Goal: Task Accomplishment & Management: Complete application form

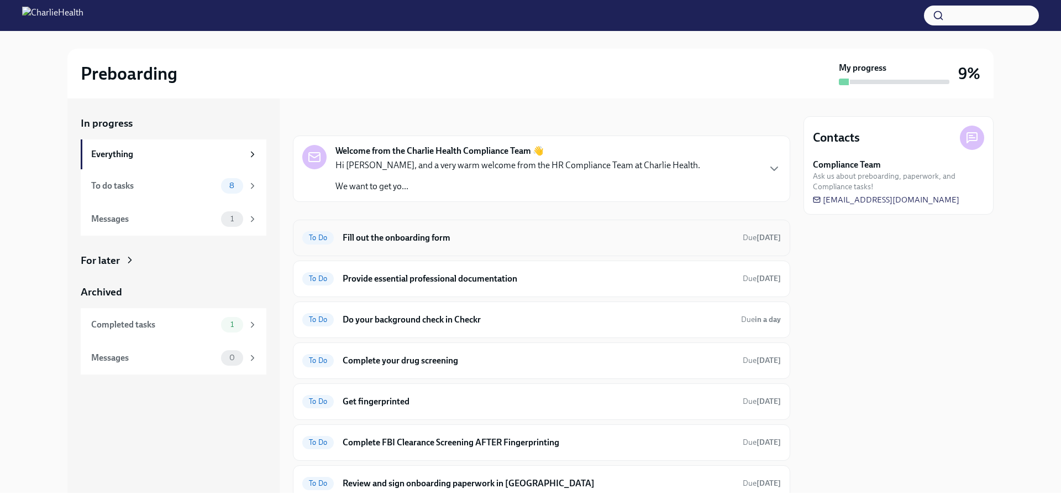
scroll to position [3, 0]
click at [414, 239] on h6 "Fill out the onboarding form" at bounding box center [538, 238] width 391 height 12
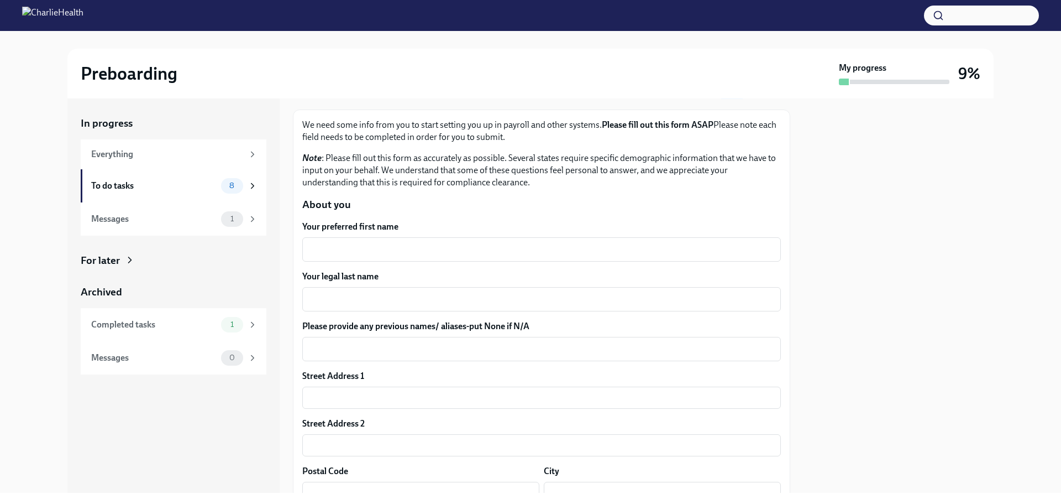
scroll to position [56, 0]
click at [421, 255] on div "x ​" at bounding box center [541, 247] width 479 height 24
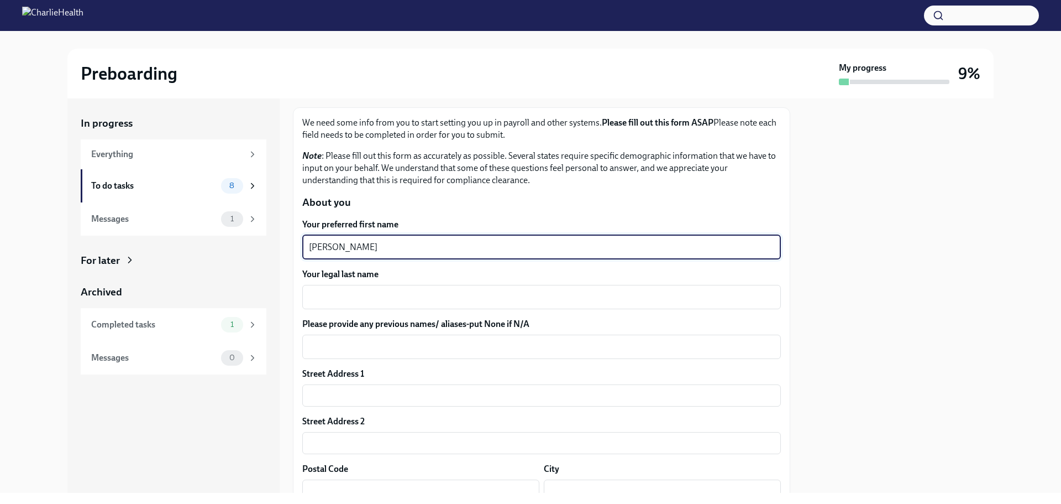
type textarea "[PERSON_NAME]"
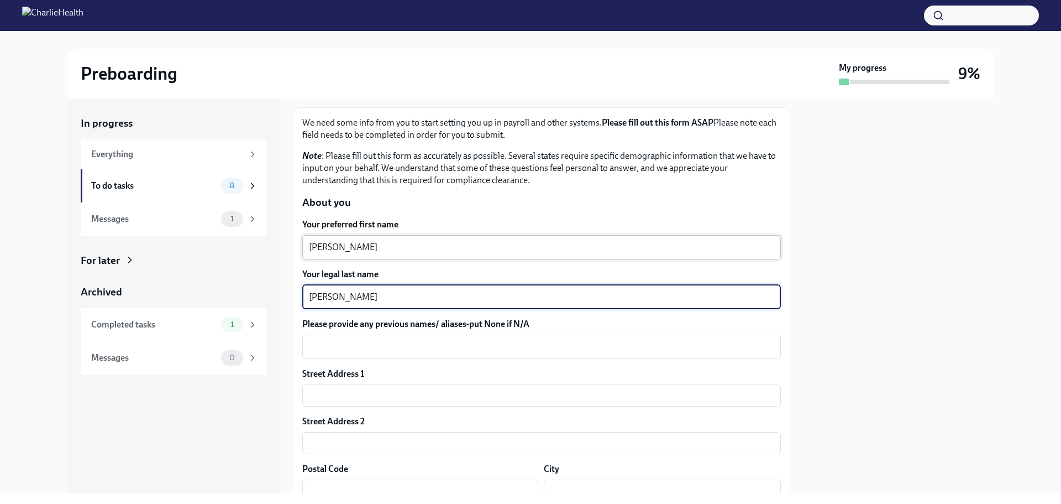
type textarea "[PERSON_NAME]"
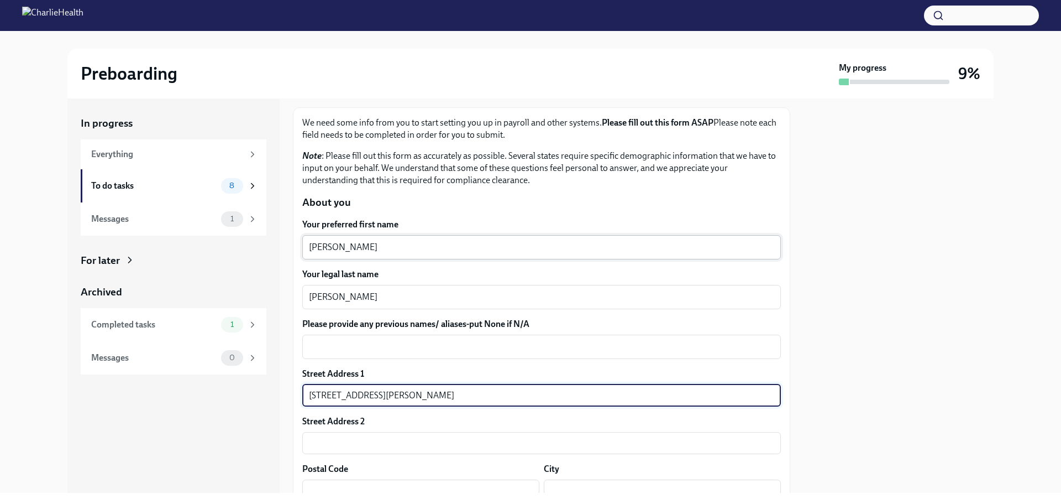
type input "[STREET_ADDRESS][PERSON_NAME]"
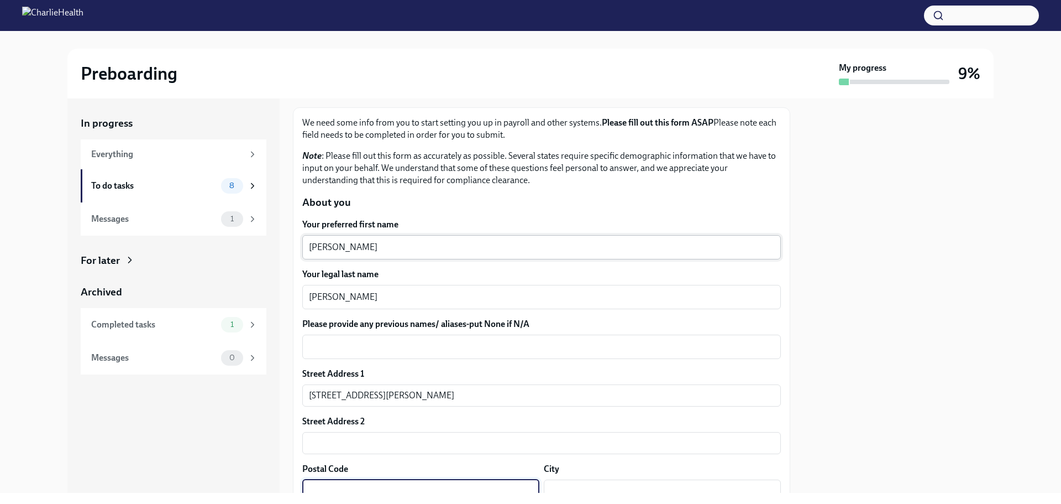
scroll to position [65, 0]
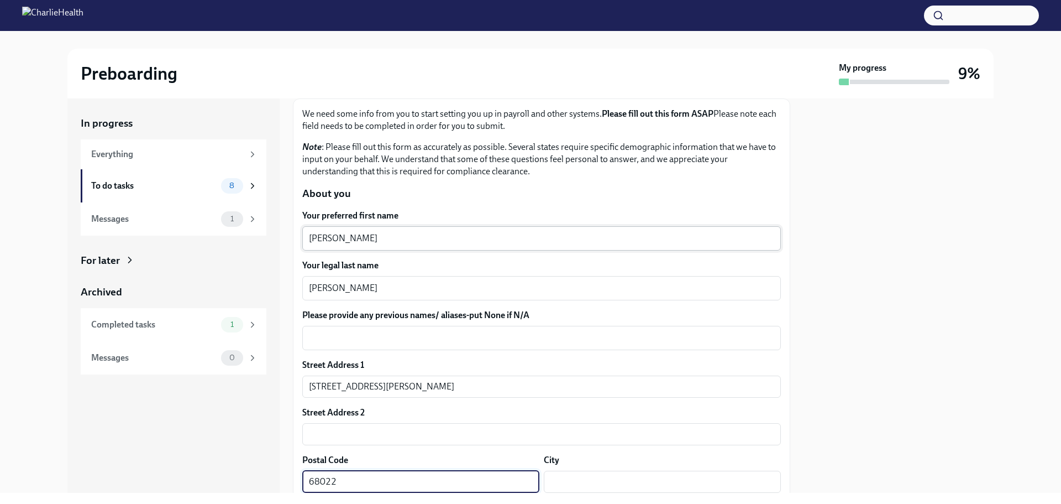
type input "68022"
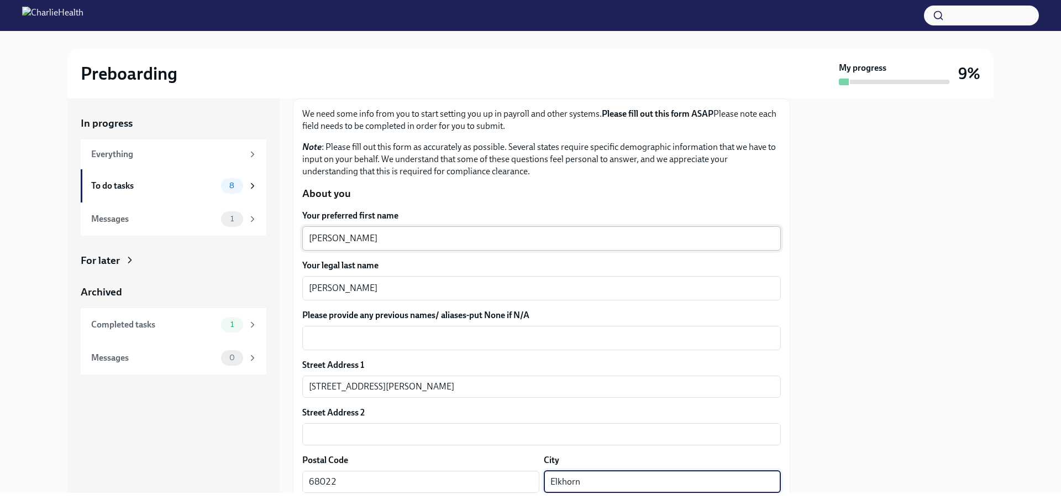
type input "Elkhorn"
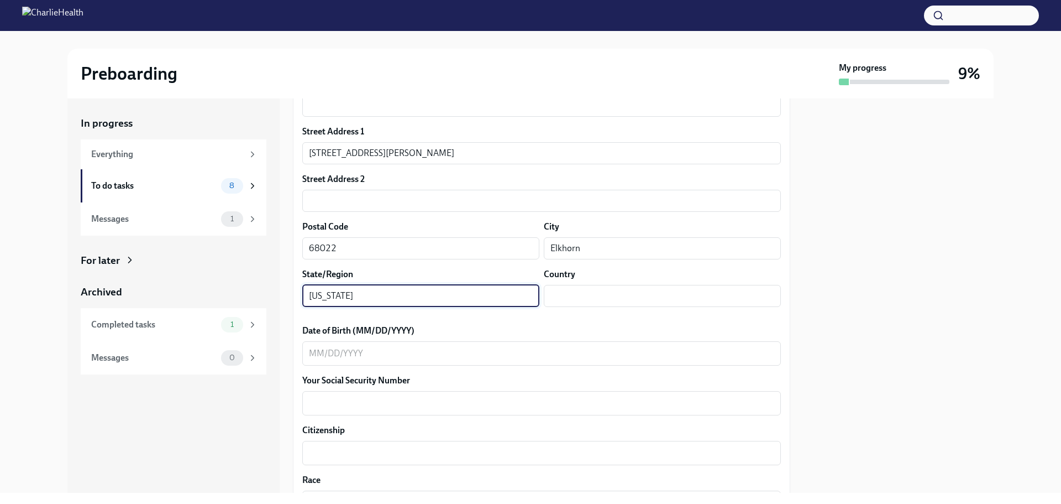
type input "[US_STATE]"
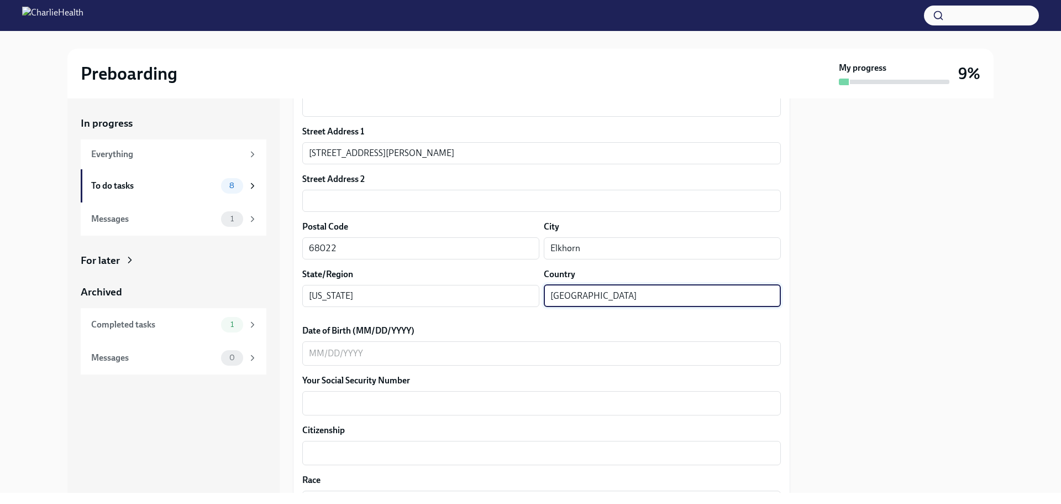
type input "[GEOGRAPHIC_DATA]"
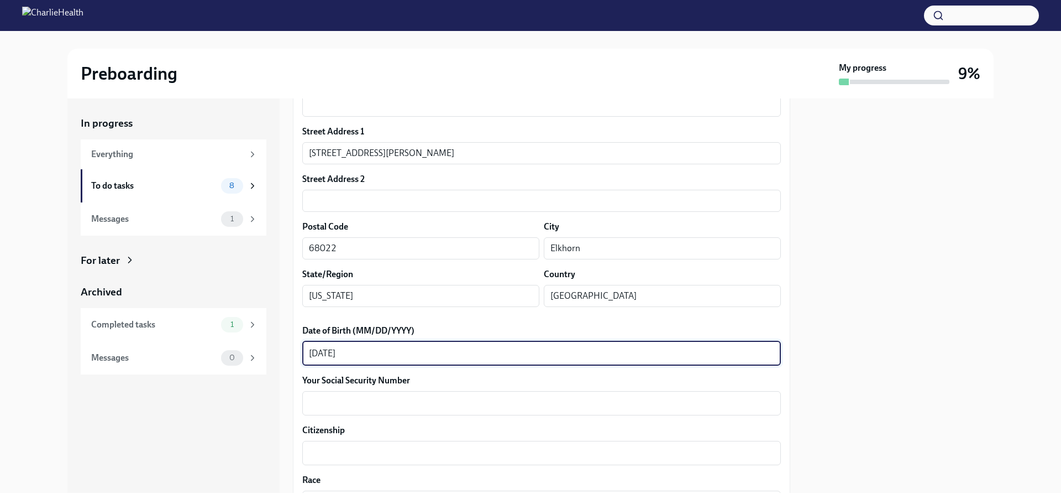
type textarea "[DATE]"
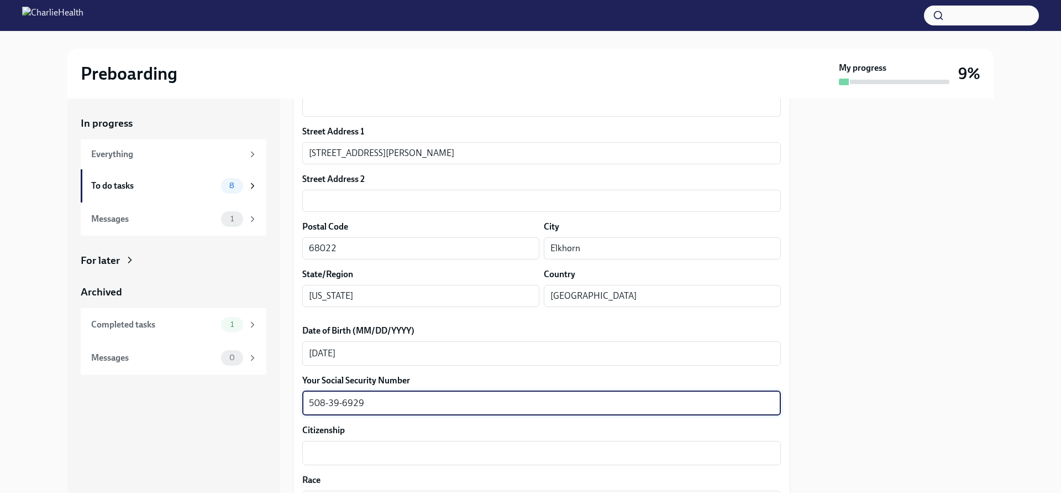
type textarea "508-39-6929"
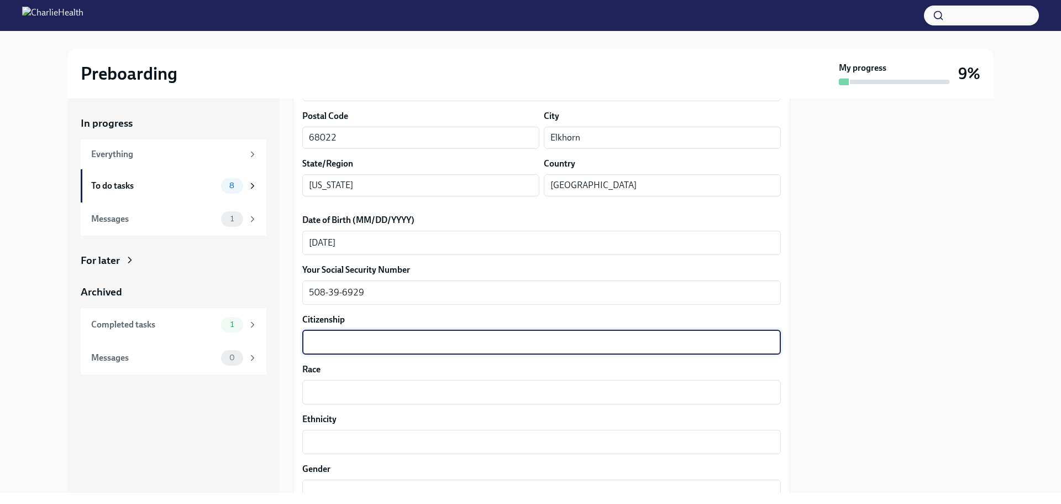
scroll to position [410, 0]
type textarea "American"
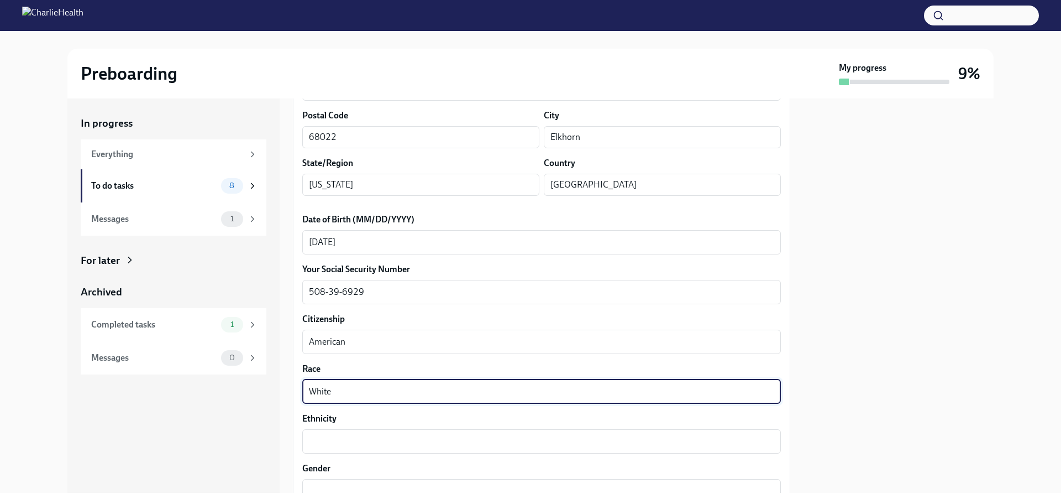
type textarea "White"
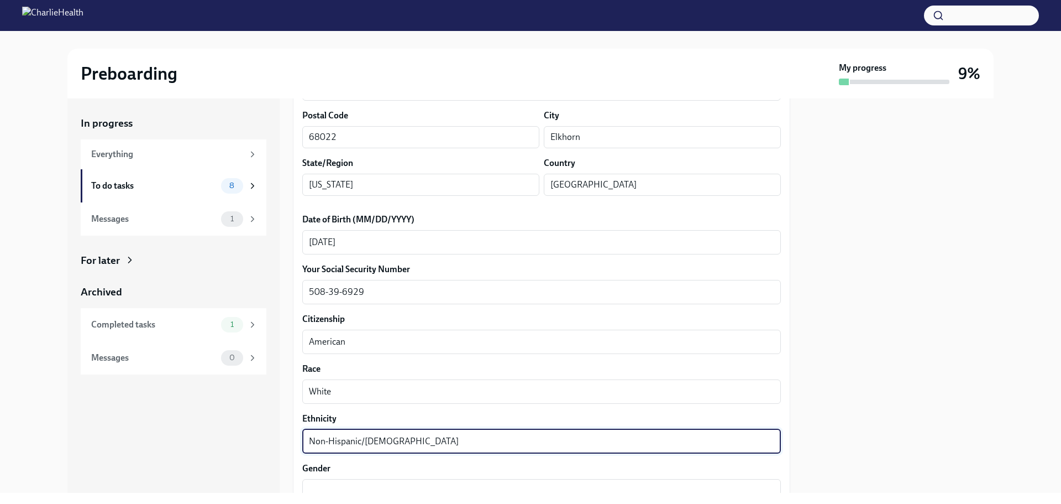
type textarea "Non-Hispanic/[DEMOGRAPHIC_DATA]"
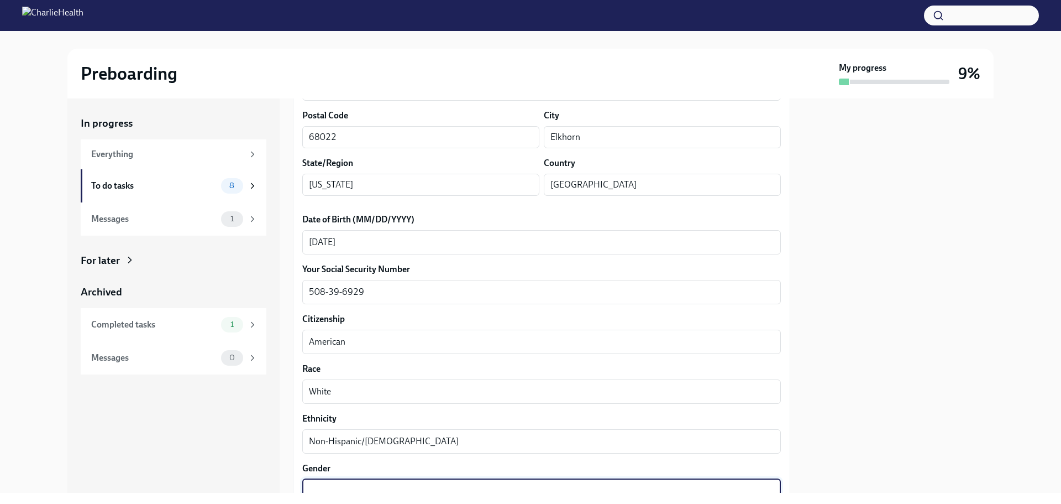
scroll to position [414, 0]
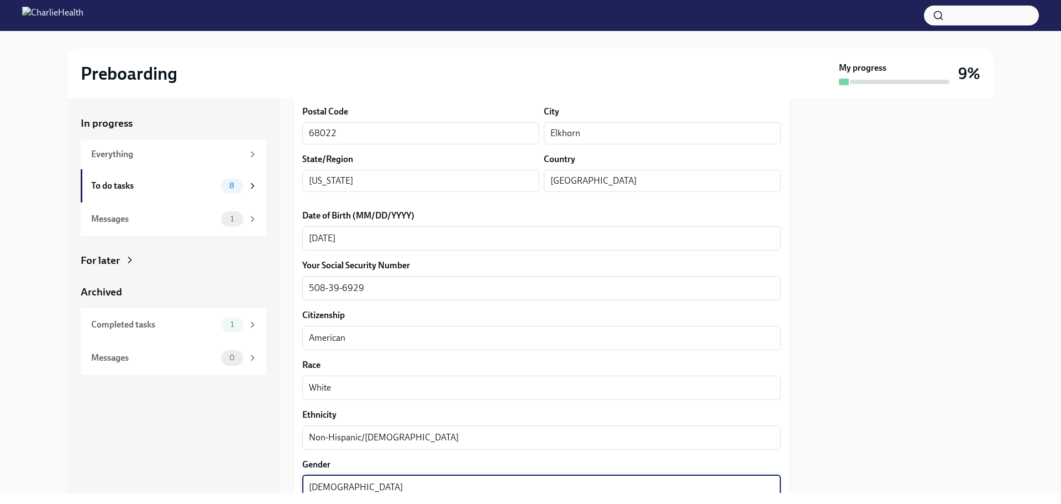
type textarea "[DEMOGRAPHIC_DATA]"
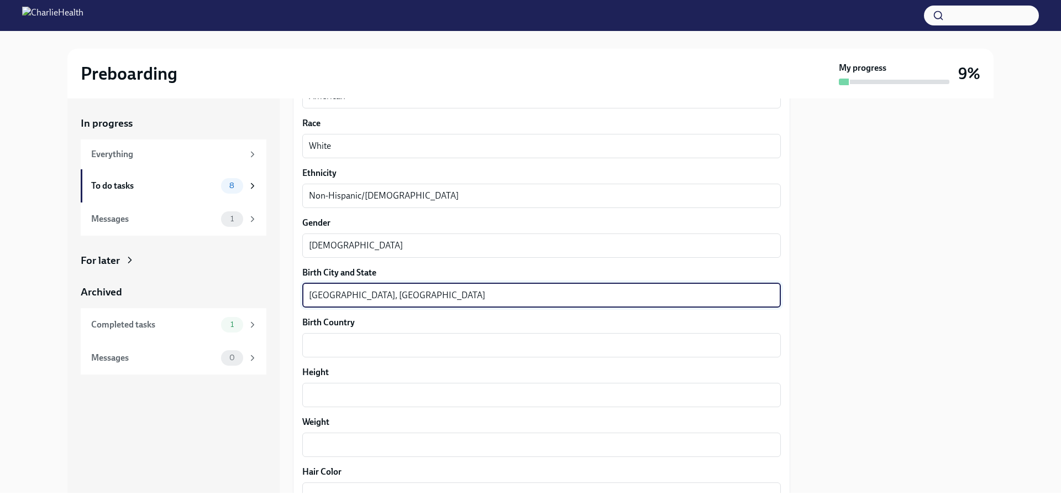
type textarea "[GEOGRAPHIC_DATA], [GEOGRAPHIC_DATA]"
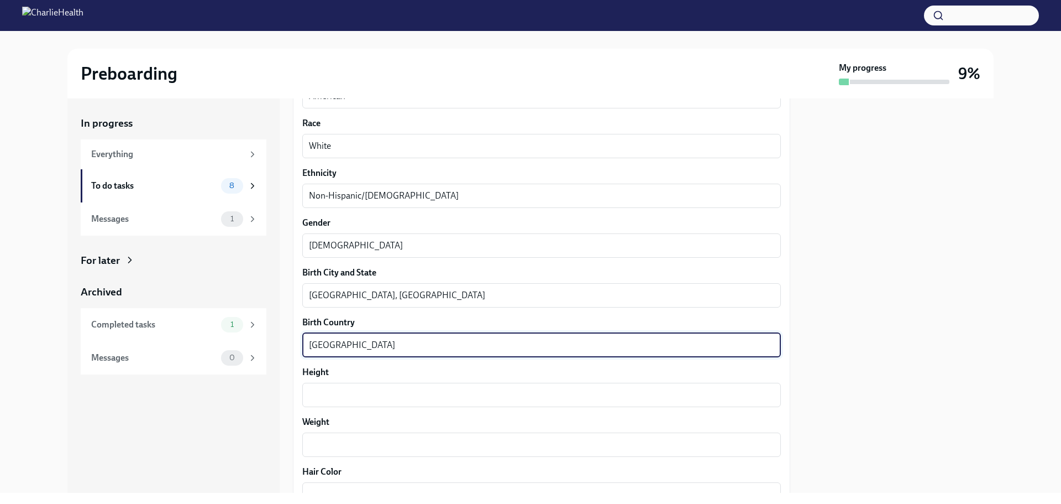
type textarea "[GEOGRAPHIC_DATA]"
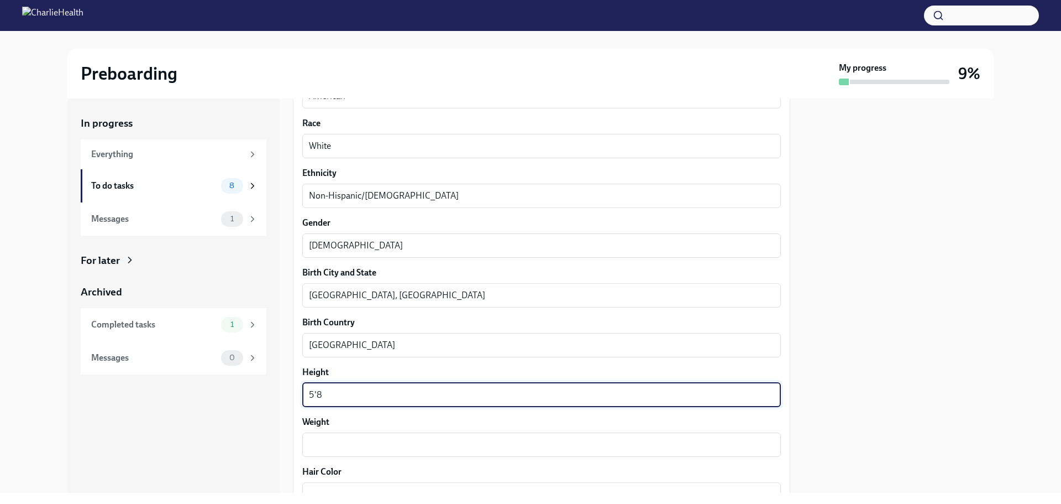
type textarea "5'8"
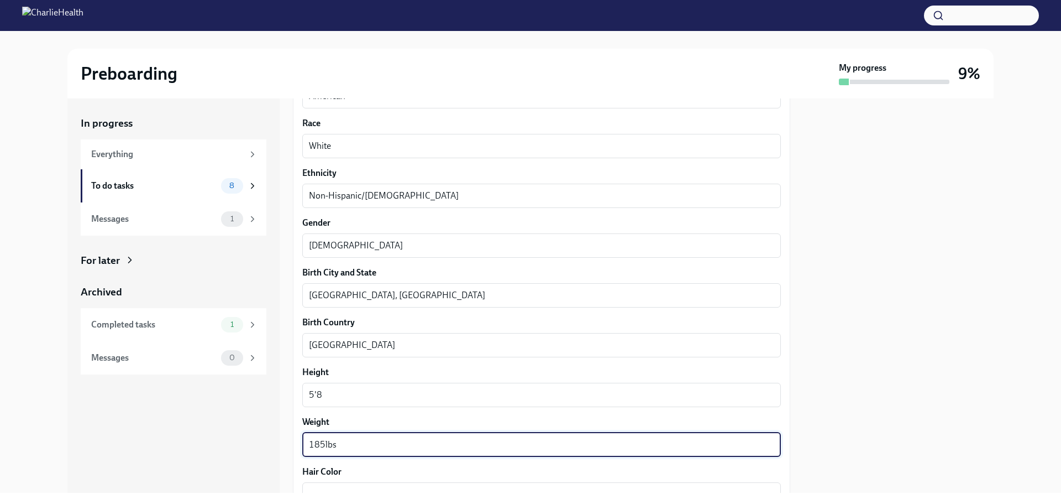
type textarea "185lbs"
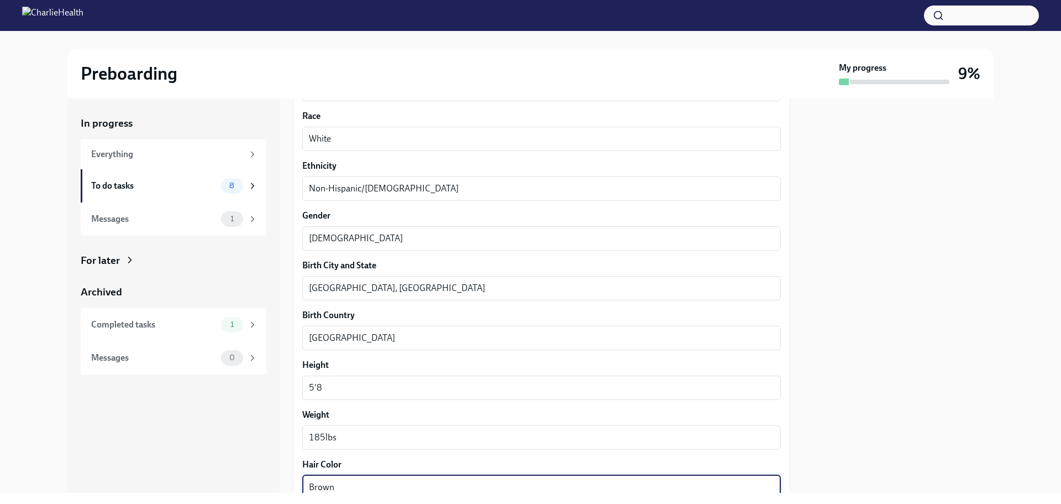
type textarea "Brown"
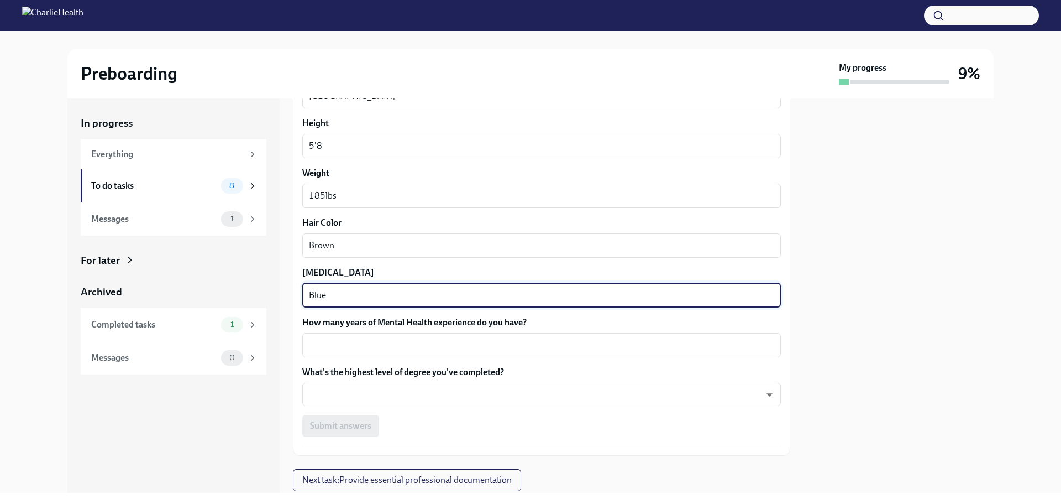
type textarea "Blue"
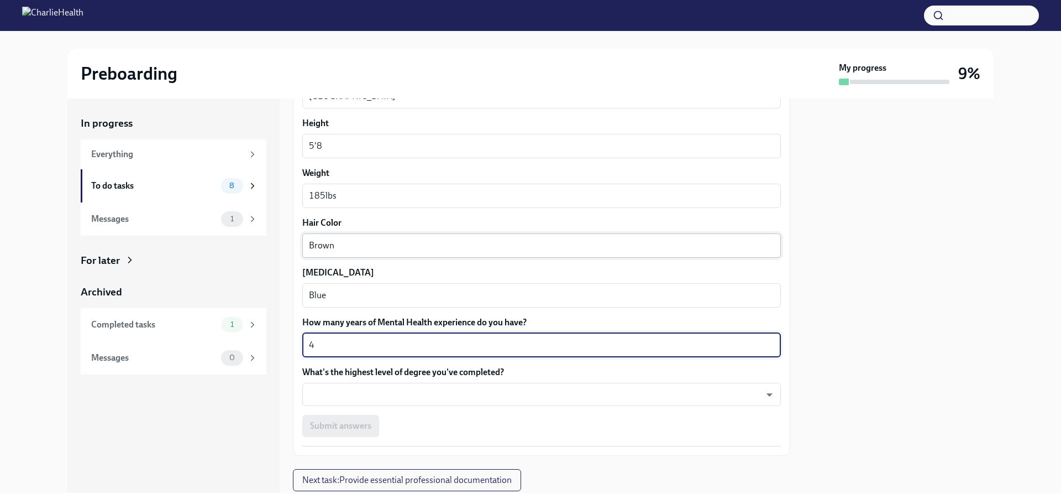
type textarea "4"
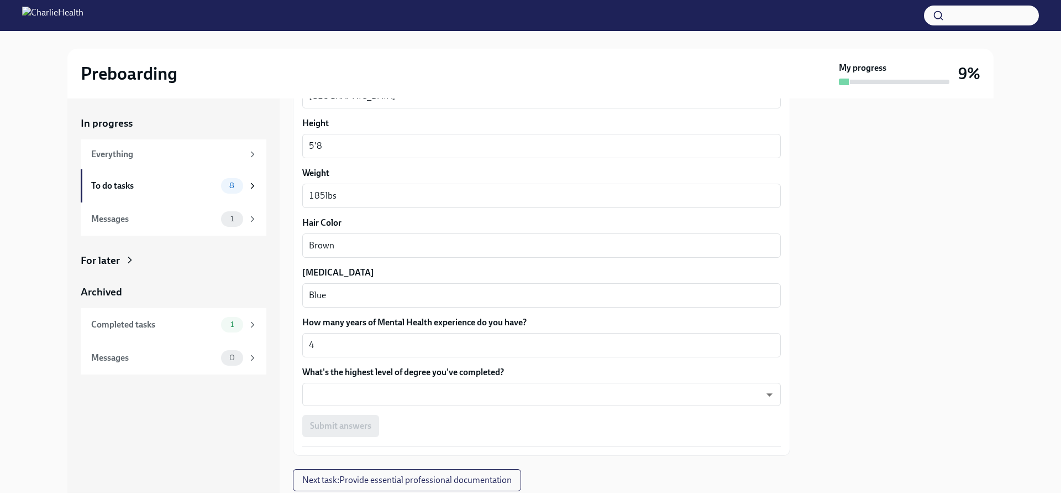
click at [402, 394] on body "Preboarding My progress 9% In progress Everything To do tasks 8 Messages 1 For …" at bounding box center [530, 252] width 1061 height 504
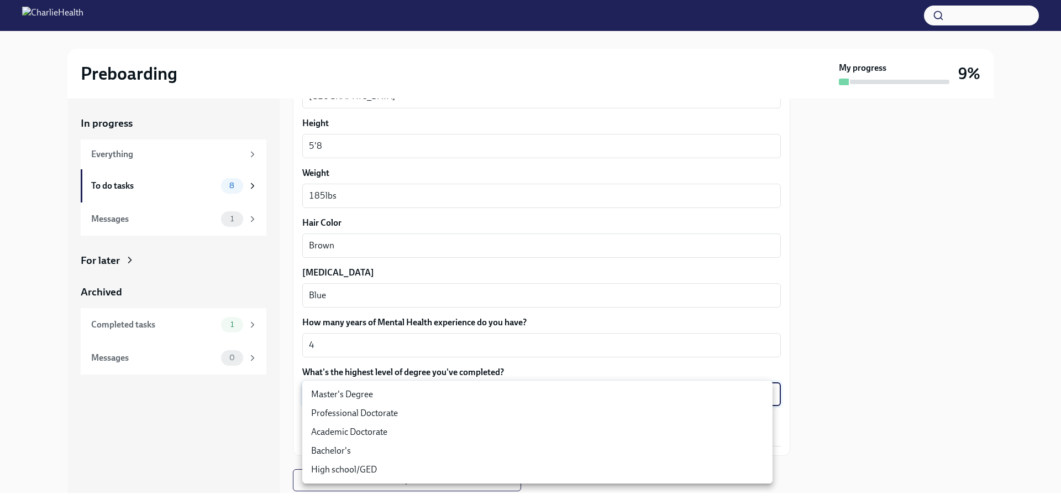
click at [346, 396] on li "Master's Degree" at bounding box center [537, 394] width 470 height 19
type input "2vBr-ghkD"
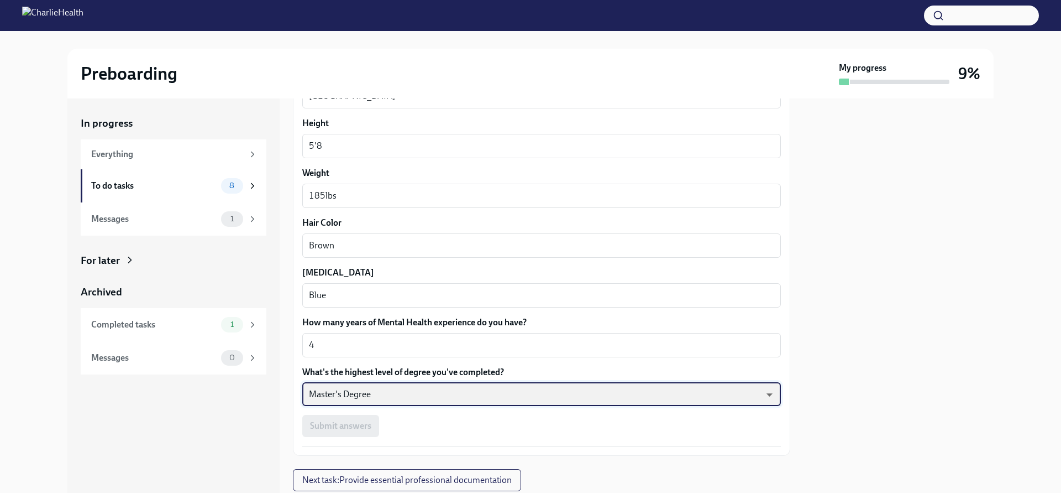
scroll to position [938, 0]
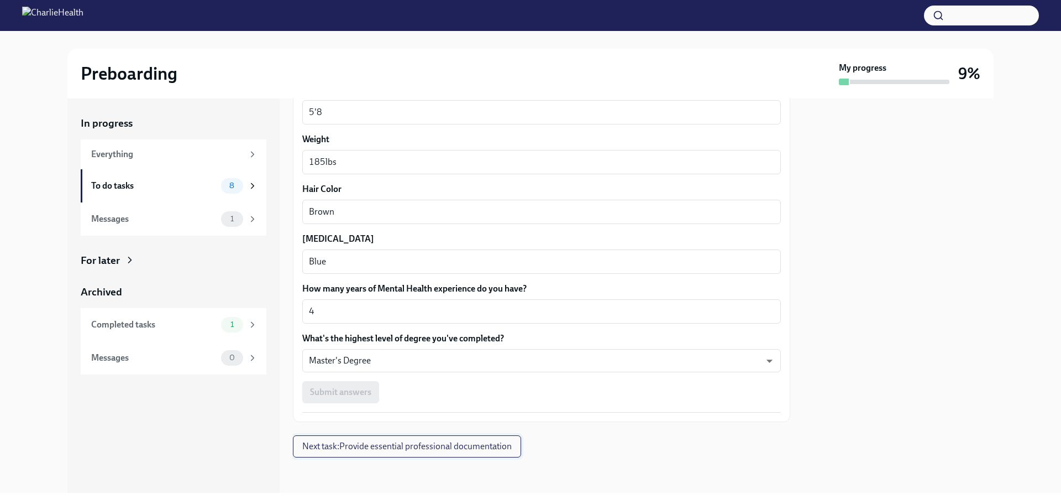
click at [393, 442] on span "Next task : Provide essential professional documentation" at bounding box center [407, 446] width 210 height 11
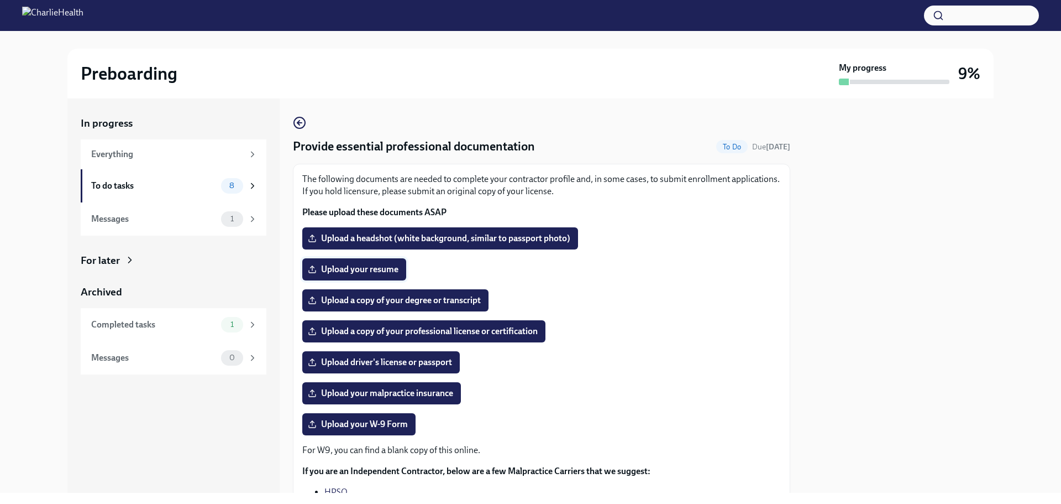
click at [379, 265] on span "Upload your resume" at bounding box center [354, 269] width 88 height 11
click at [0, 0] on input "Upload your resume" at bounding box center [0, 0] width 0 height 0
click at [410, 293] on label "Upload a copy of your degree or transcript" at bounding box center [395, 300] width 186 height 22
click at [0, 0] on input "Upload a copy of your degree or transcript" at bounding box center [0, 0] width 0 height 0
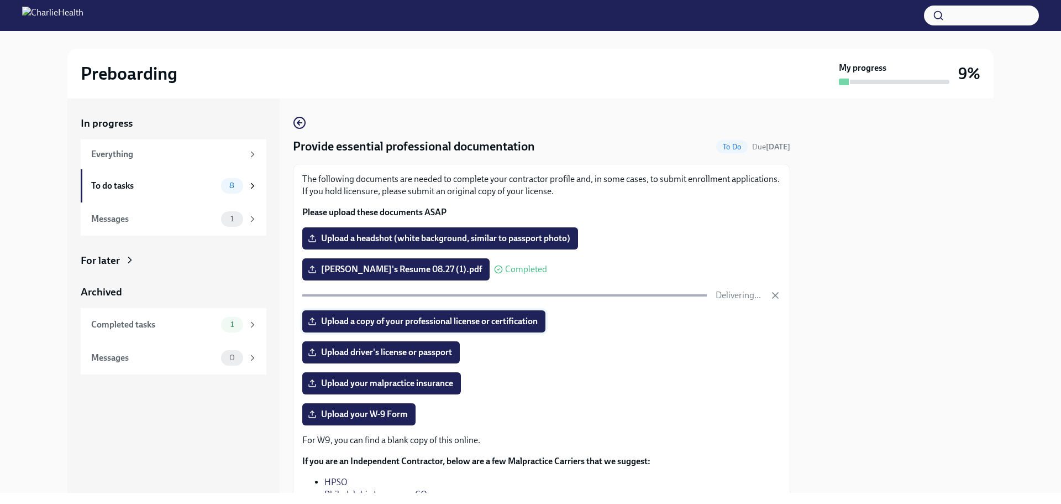
click at [411, 323] on span "Upload a copy of your professional license or certification" at bounding box center [424, 321] width 228 height 11
click at [0, 0] on input "Upload a copy of your professional license or certification" at bounding box center [0, 0] width 0 height 0
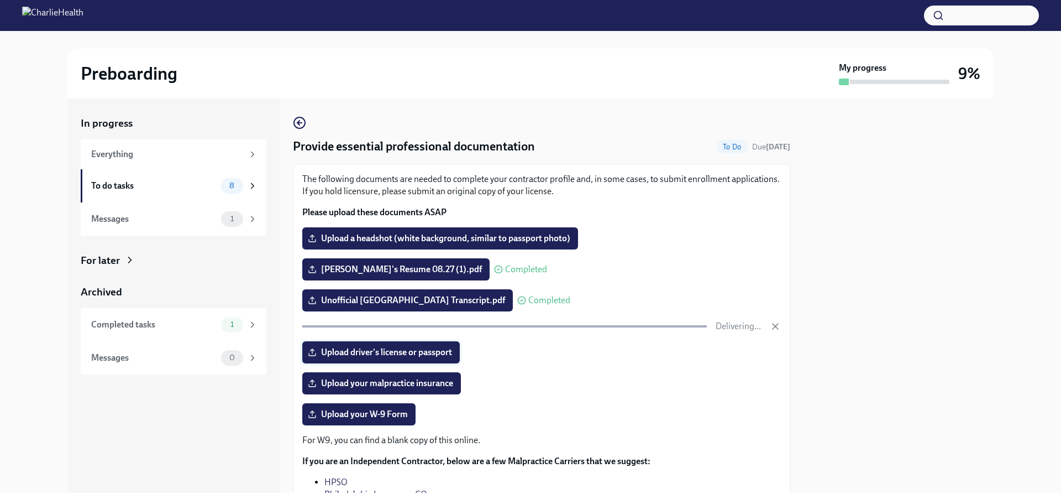
click at [433, 352] on span "Upload driver's license or passport" at bounding box center [381, 352] width 142 height 11
click at [0, 0] on input "Upload driver's license or passport" at bounding box center [0, 0] width 0 height 0
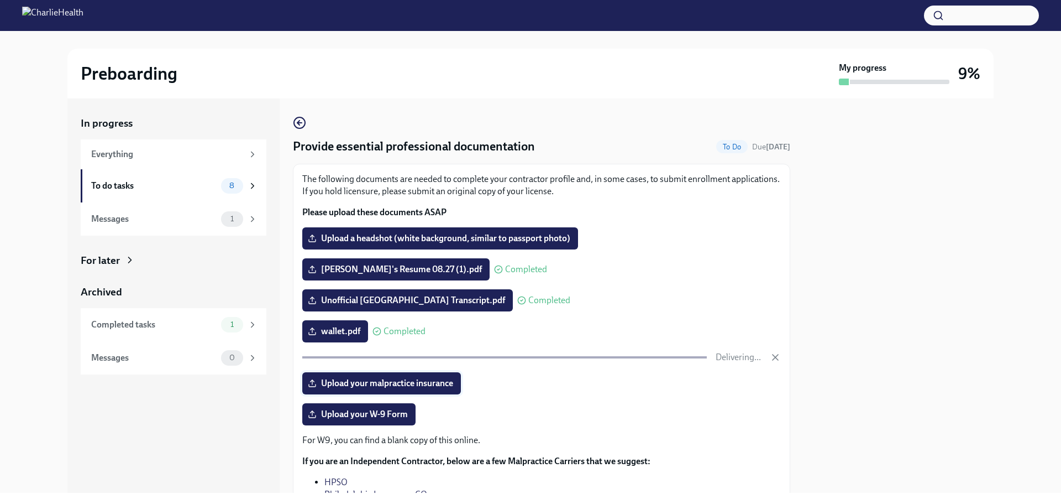
click at [376, 383] on span "Upload your malpractice insurance" at bounding box center [381, 383] width 143 height 11
click at [0, 0] on input "Upload your malpractice insurance" at bounding box center [0, 0] width 0 height 0
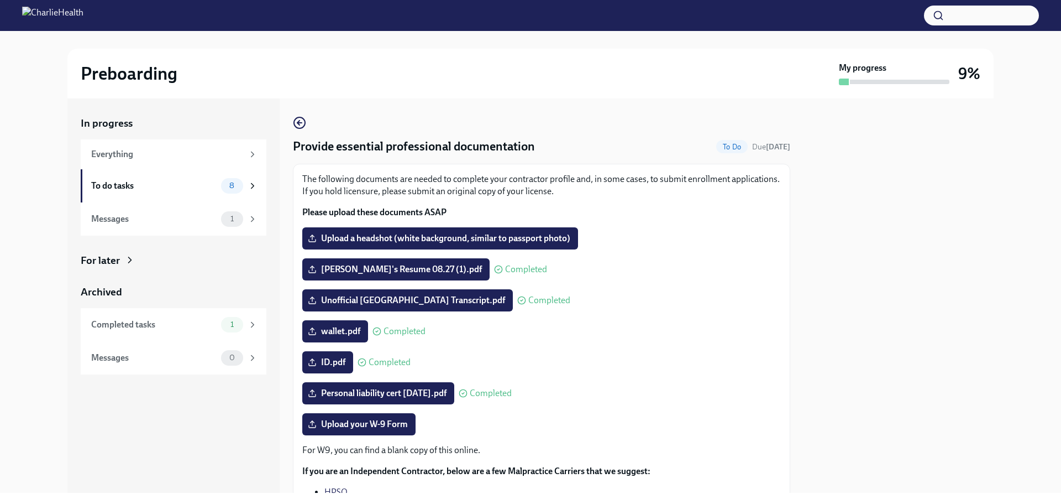
scroll to position [1, 0]
click at [467, 242] on span "Upload a headshot (white background, similar to passport photo)" at bounding box center [440, 237] width 260 height 11
click at [0, 0] on input "Upload a headshot (white background, similar to passport photo)" at bounding box center [0, 0] width 0 height 0
click at [497, 239] on span "Upload a headshot (white background, similar to passport photo)" at bounding box center [440, 237] width 260 height 11
click at [0, 0] on input "Upload a headshot (white background, similar to passport photo)" at bounding box center [0, 0] width 0 height 0
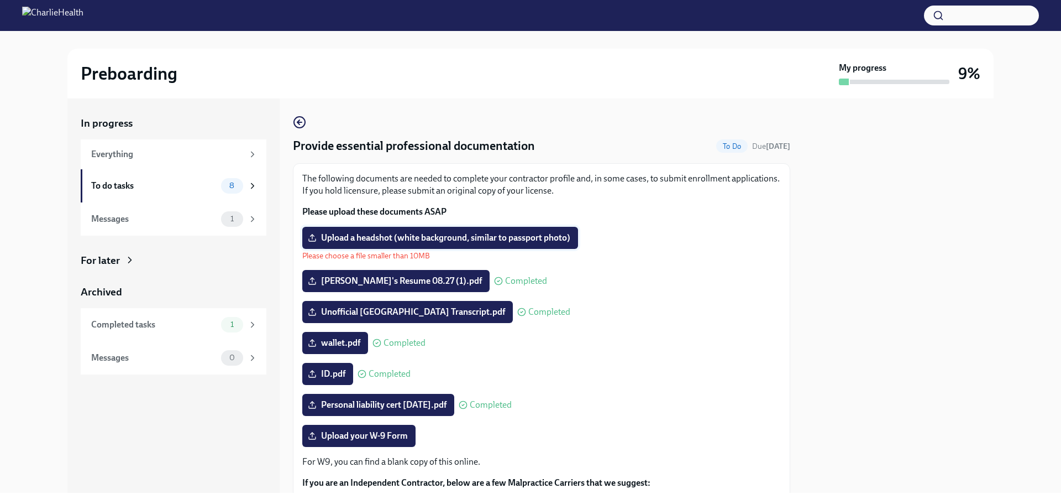
click at [488, 231] on label "Upload a headshot (white background, similar to passport photo)" at bounding box center [440, 238] width 276 height 22
click at [0, 0] on input "Upload a headshot (white background, similar to passport photo)" at bounding box center [0, 0] width 0 height 0
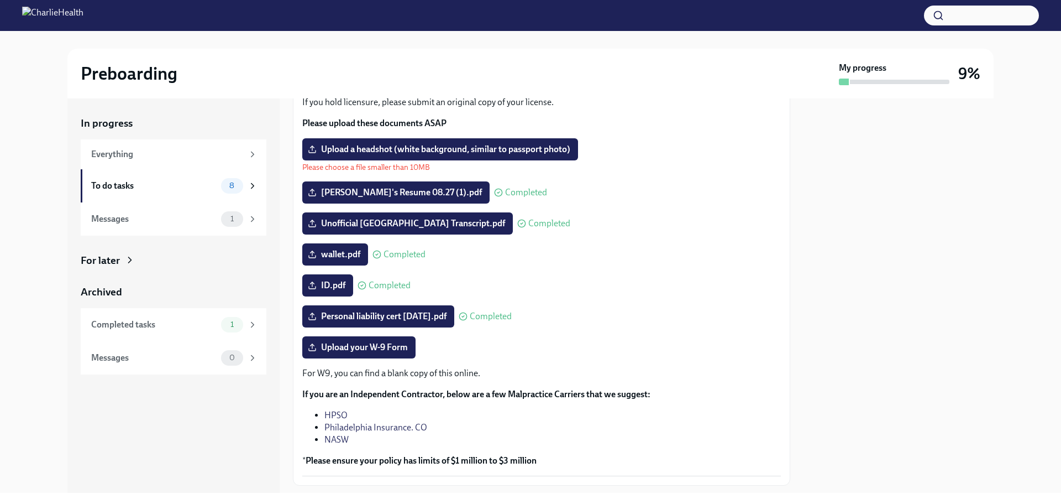
scroll to position [34, 0]
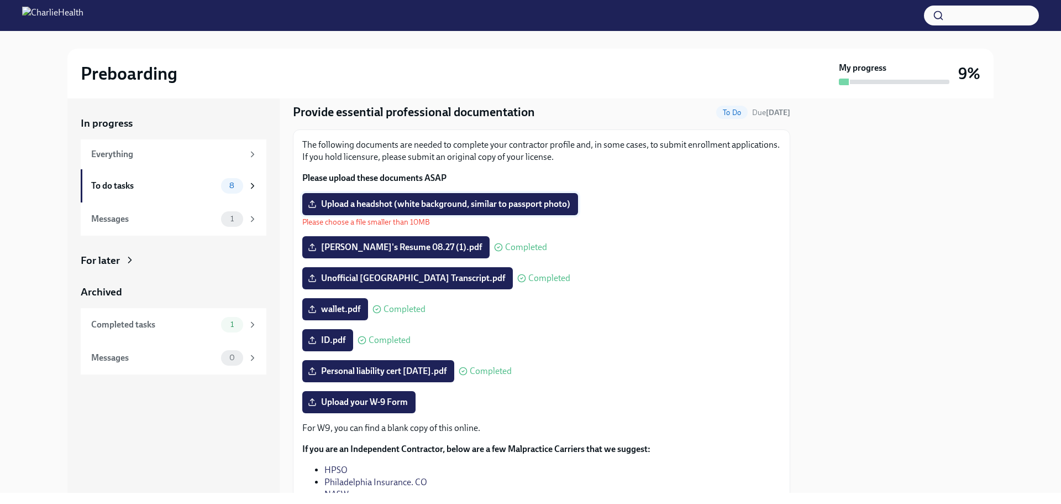
click at [446, 200] on span "Upload a headshot (white background, similar to passport photo)" at bounding box center [440, 203] width 260 height 11
click at [0, 0] on input "Upload a headshot (white background, similar to passport photo)" at bounding box center [0, 0] width 0 height 0
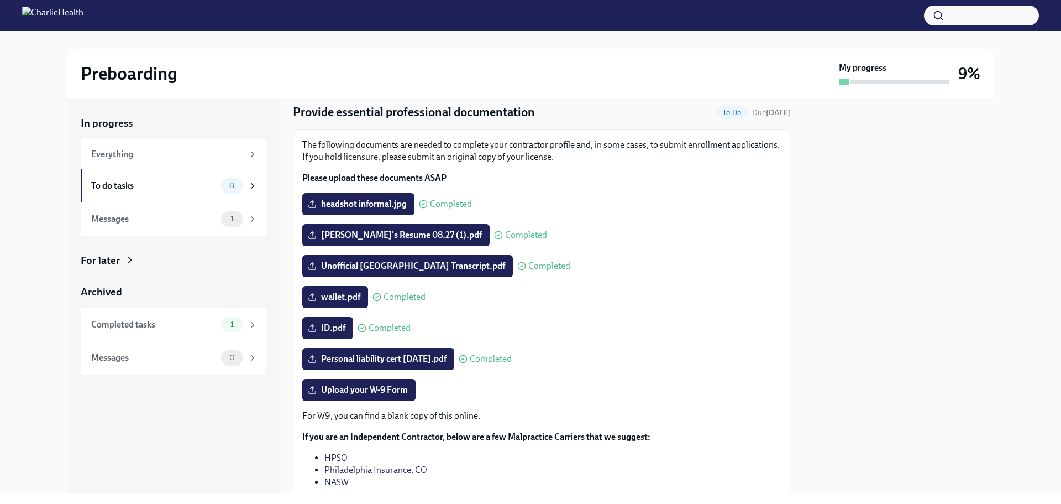
scroll to position [87, 0]
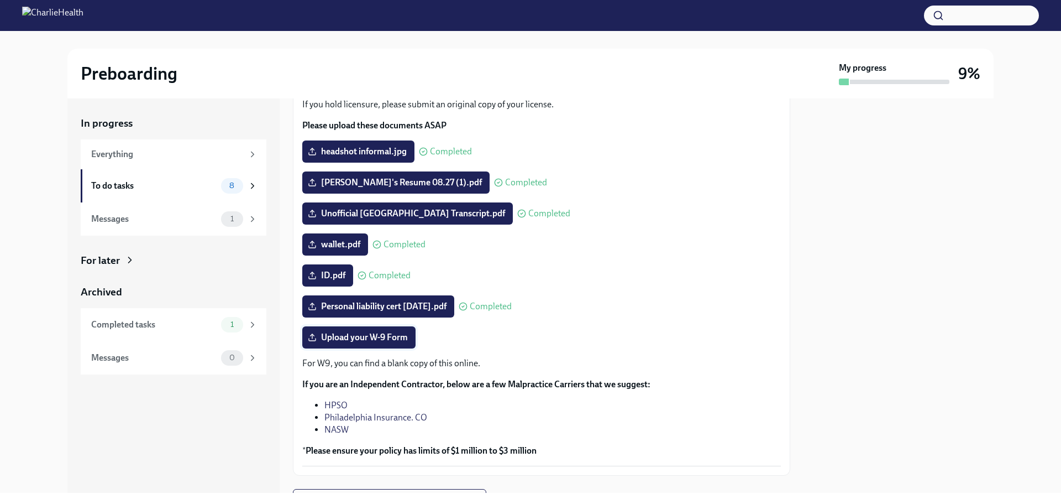
click at [367, 346] on label "Upload your W-9 Form" at bounding box center [358, 337] width 113 height 22
click at [0, 0] on input "Upload your W-9 Form" at bounding box center [0, 0] width 0 height 0
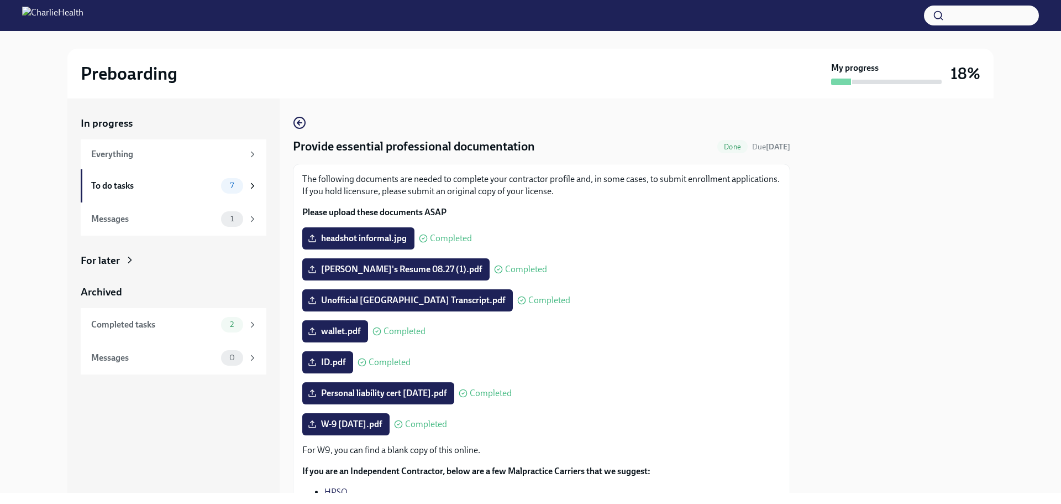
scroll to position [140, 0]
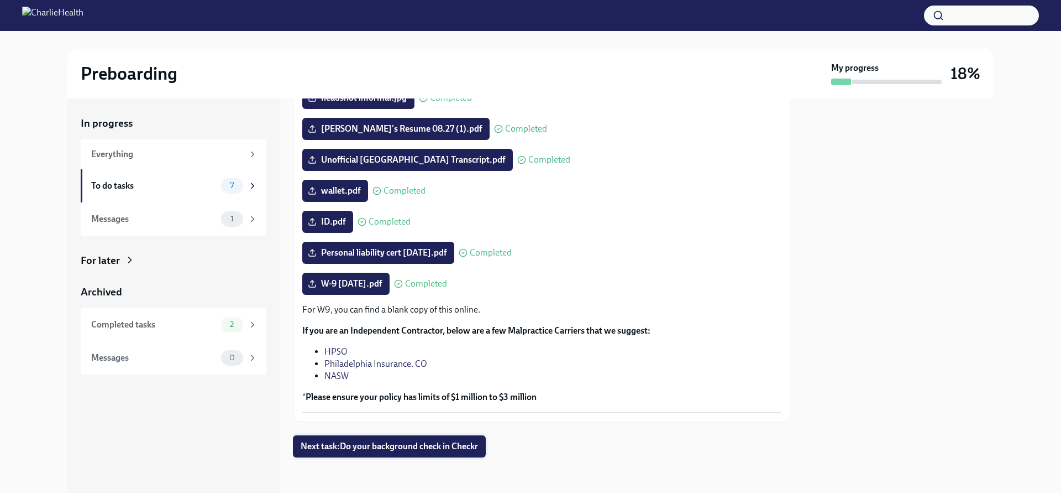
click at [393, 440] on button "Next task : Do your background check in Checkr" at bounding box center [389, 446] width 193 height 22
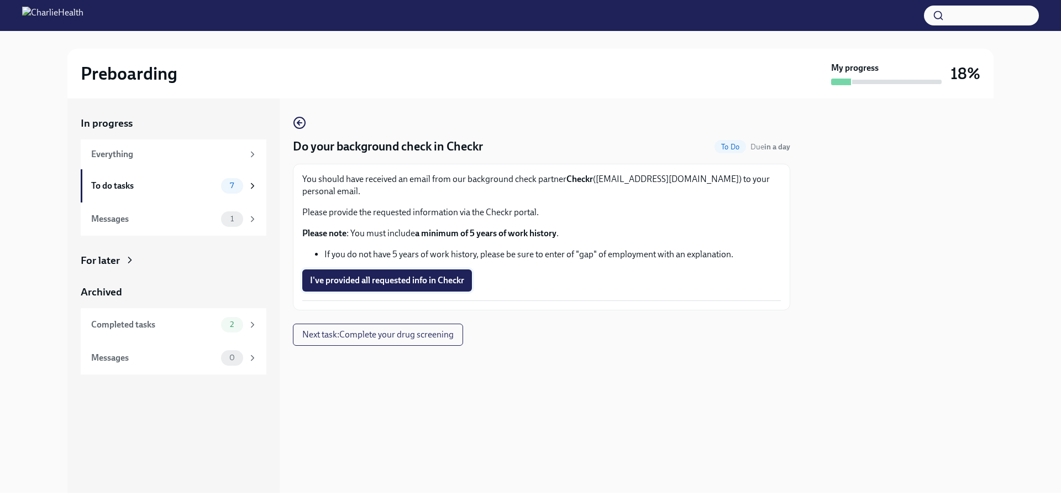
click at [422, 275] on span "I've provided all requested info in Checkr" at bounding box center [387, 280] width 154 height 11
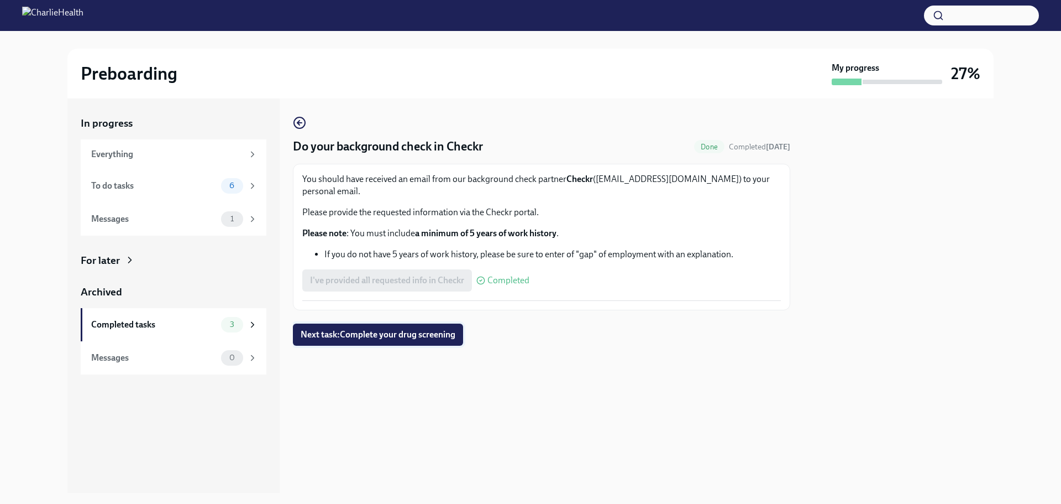
click at [404, 329] on span "Next task : Complete your drug screening" at bounding box center [378, 334] width 155 height 11
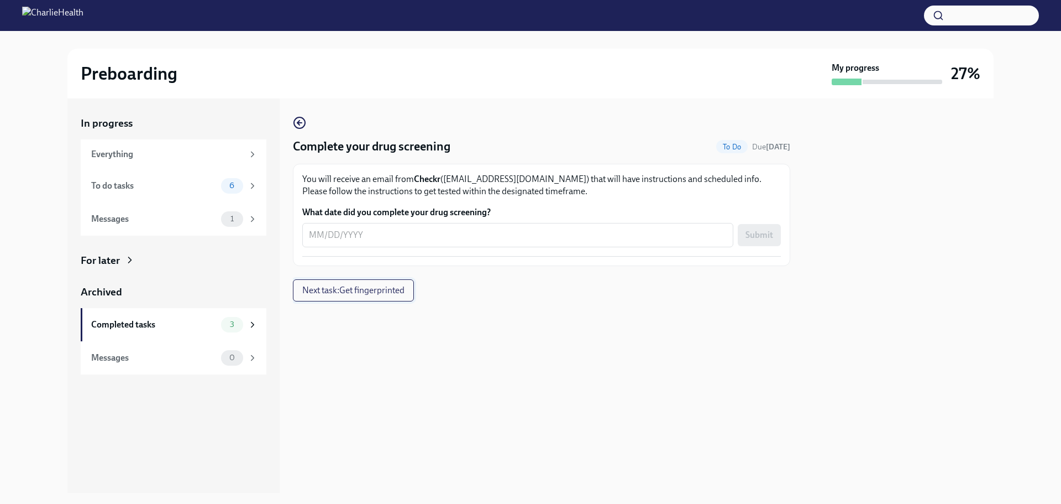
click at [391, 294] on span "Next task : Get fingerprinted" at bounding box center [353, 290] width 102 height 11
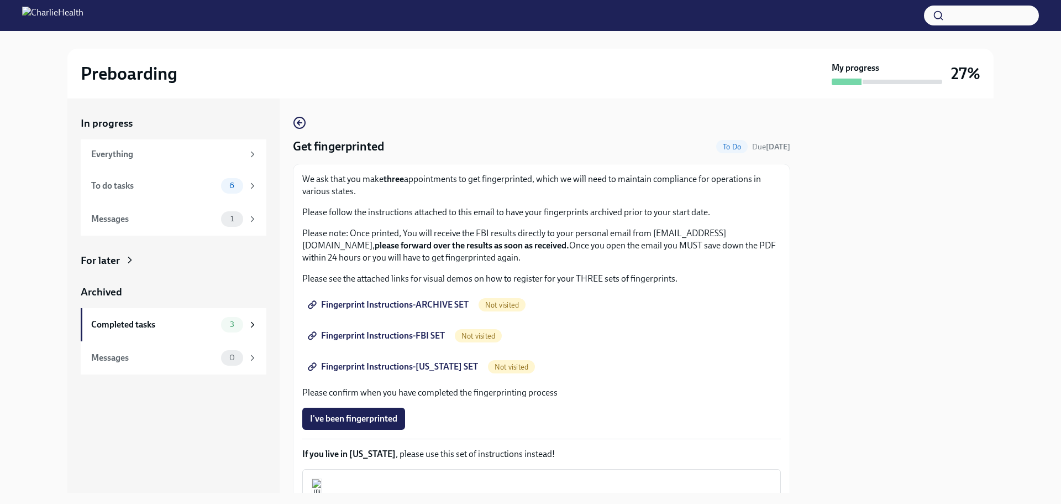
click at [384, 301] on span "Fingerprint Instructions-ARCHIVE SET" at bounding box center [389, 304] width 159 height 11
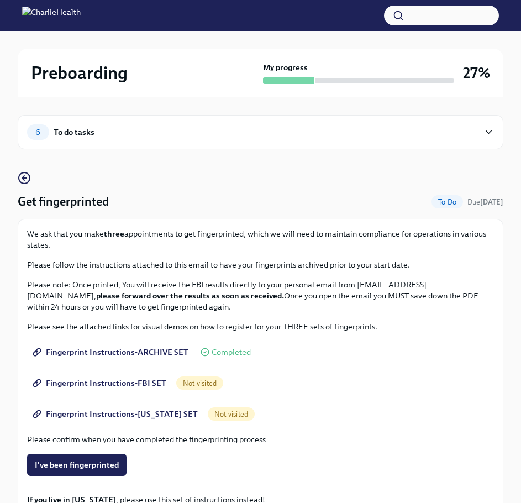
scroll to position [149, 0]
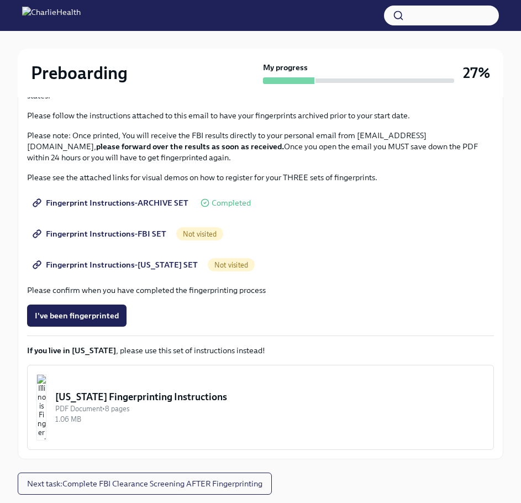
click at [130, 229] on span "Fingerprint Instructions-FBI SET" at bounding box center [101, 233] width 132 height 11
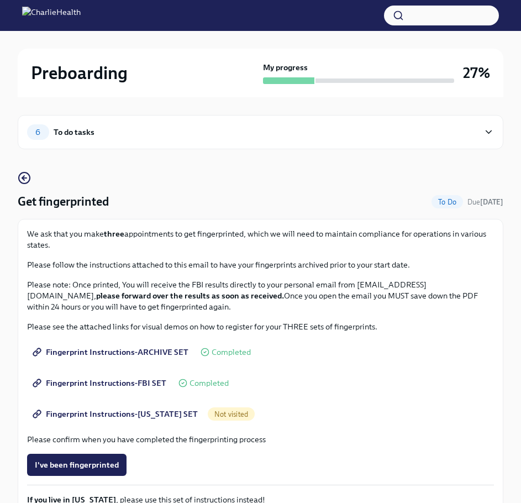
scroll to position [65, 0]
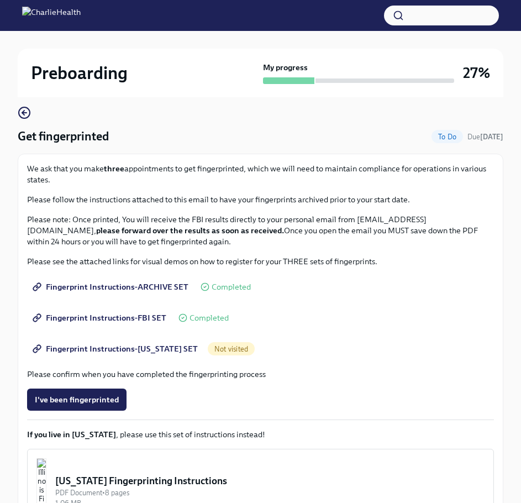
click at [152, 352] on span "Fingerprint Instructions-[US_STATE] SET" at bounding box center [116, 348] width 163 height 11
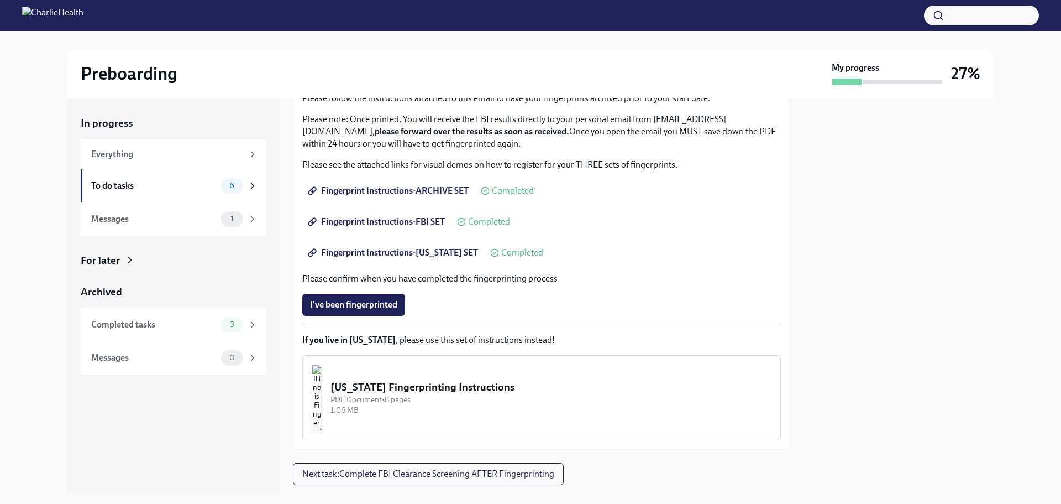
scroll to position [142, 0]
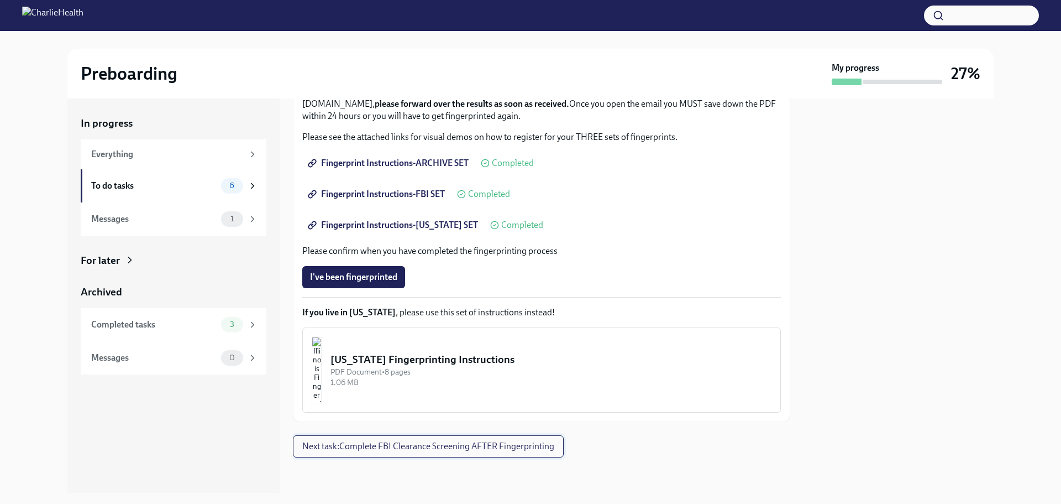
click at [399, 446] on span "Next task : Complete FBI Clearance Screening AFTER Fingerprinting" at bounding box center [428, 446] width 252 height 11
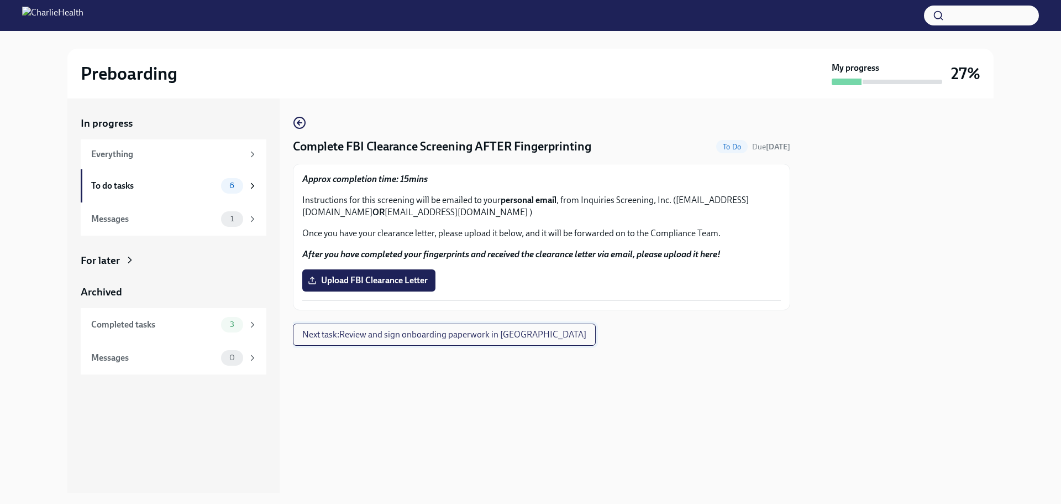
click at [471, 335] on span "Next task : Review and sign onboarding paperwork in [GEOGRAPHIC_DATA]" at bounding box center [444, 334] width 284 height 11
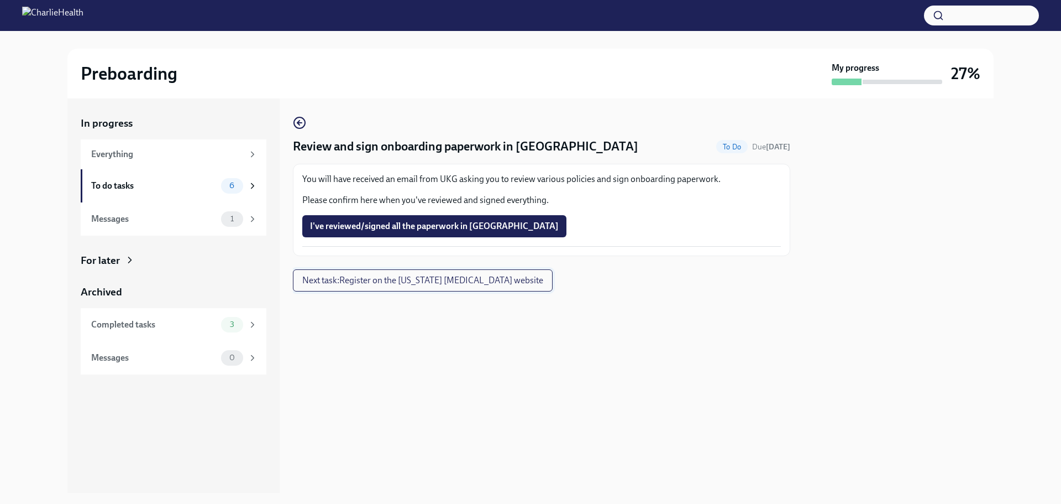
click at [469, 286] on span "Next task : Register on the [US_STATE] [MEDICAL_DATA] website" at bounding box center [422, 280] width 241 height 11
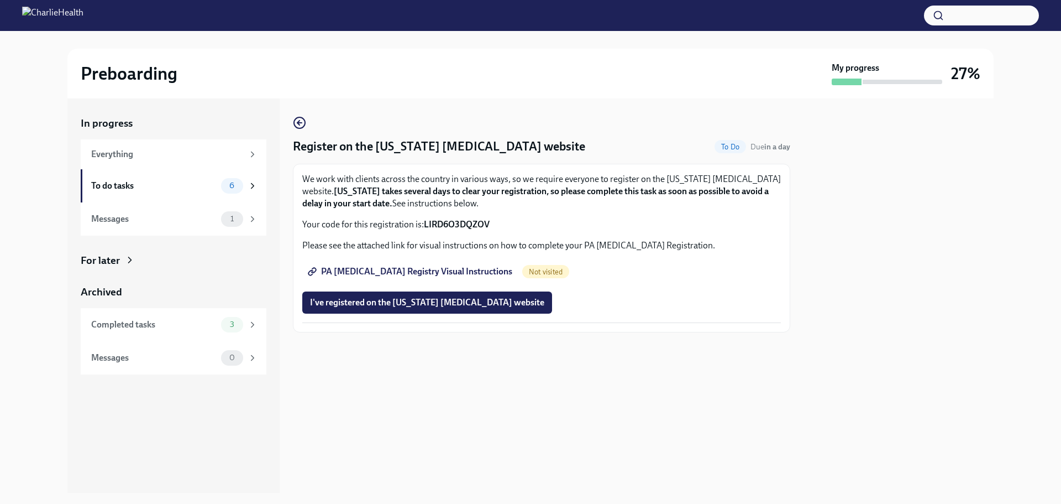
click at [436, 268] on span "PA [MEDICAL_DATA] Registry Visual Instructions" at bounding box center [411, 271] width 202 height 11
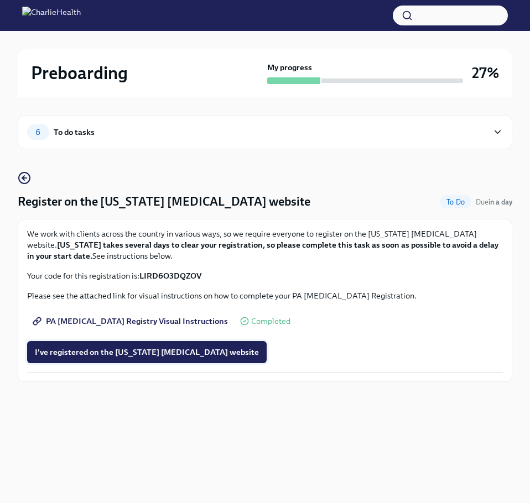
click at [159, 356] on span "I've registered on the [US_STATE] [MEDICAL_DATA] website" at bounding box center [147, 352] width 224 height 11
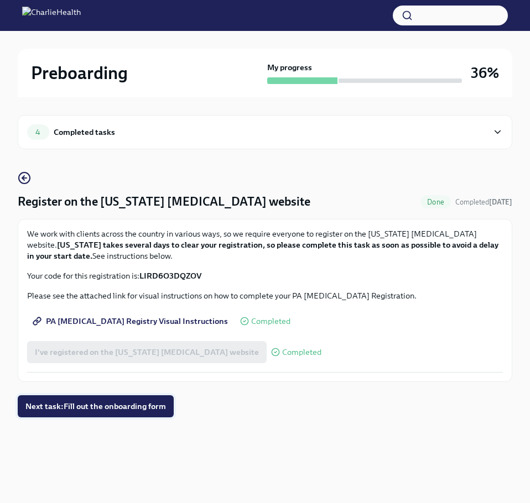
click at [124, 407] on span "Next task : Fill out the onboarding form" at bounding box center [95, 406] width 140 height 11
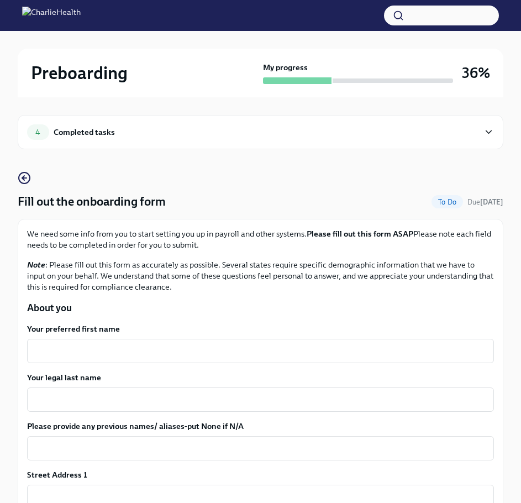
click at [97, 133] on div "Completed tasks" at bounding box center [84, 132] width 61 height 12
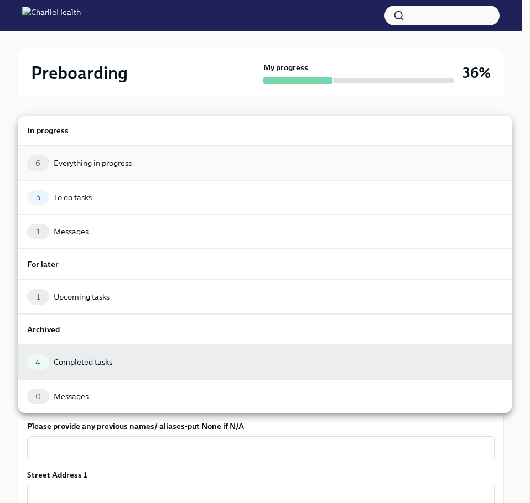
click at [138, 166] on div "6 Everything in progress" at bounding box center [264, 162] width 475 height 15
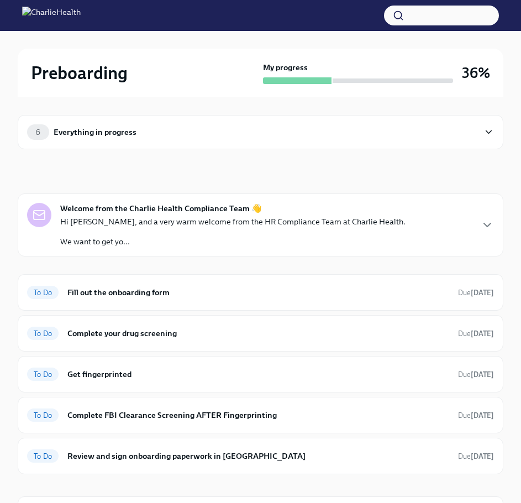
scroll to position [98, 0]
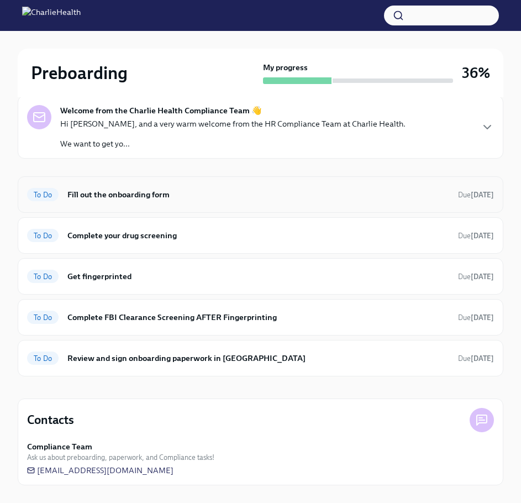
click at [159, 195] on h6 "Fill out the onboarding form" at bounding box center [258, 195] width 382 height 12
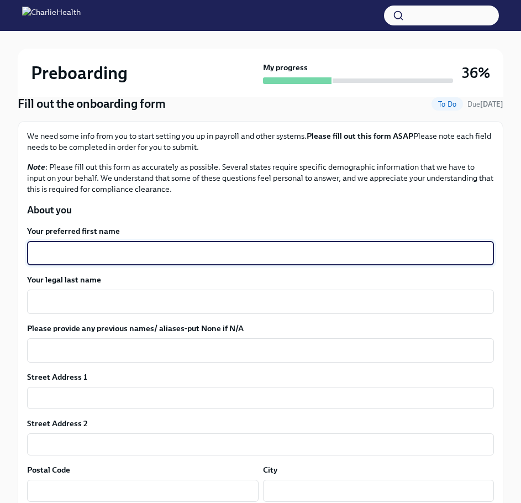
click at [108, 253] on textarea "Your preferred first name" at bounding box center [261, 253] width 454 height 13
type textarea "[PERSON_NAME]"
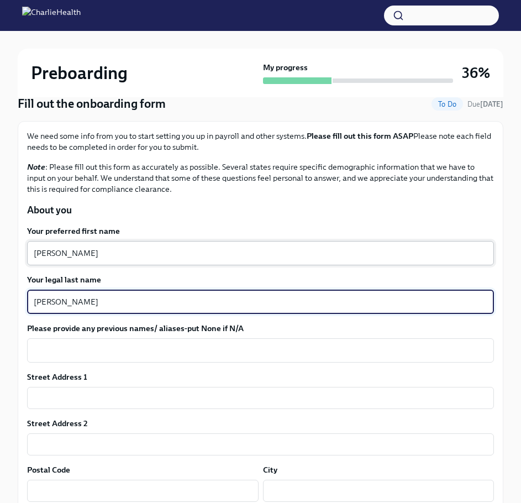
type textarea "[PERSON_NAME]"
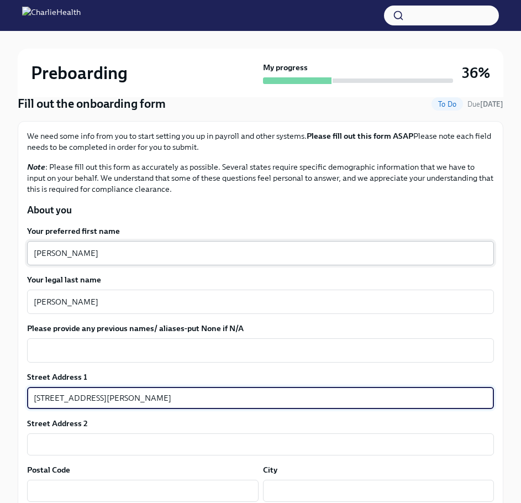
type input "[STREET_ADDRESS][PERSON_NAME]"
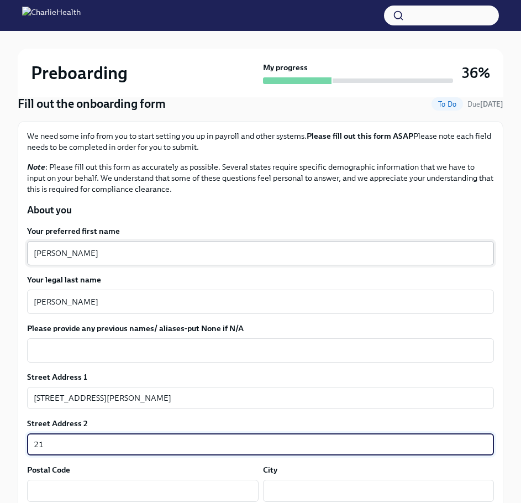
type input "2"
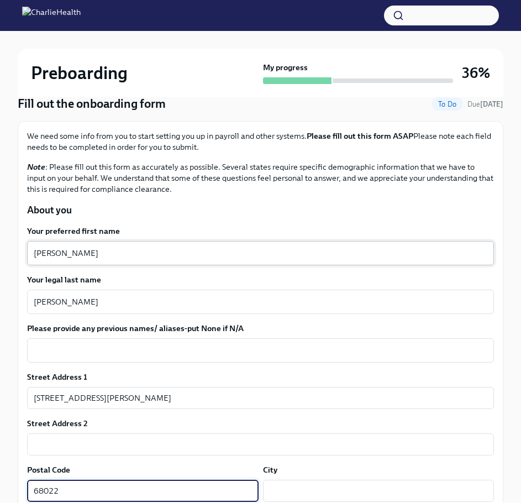
type input "68022"
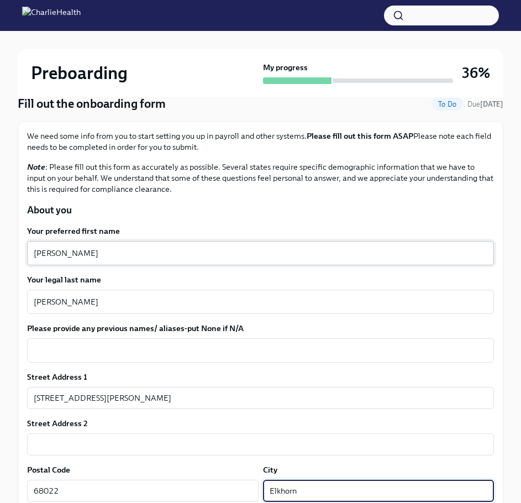
type input "Elkhorn"
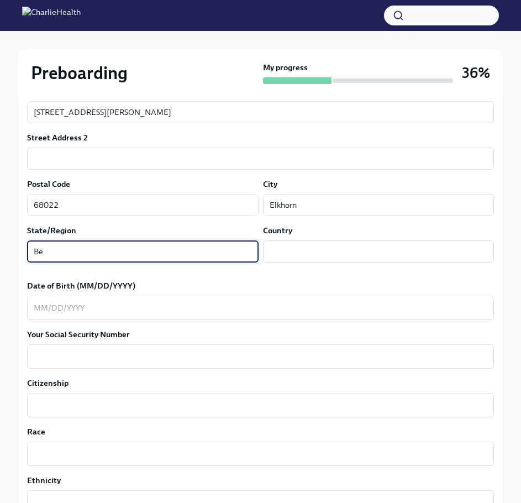
type input "B"
type input "[US_STATE]"
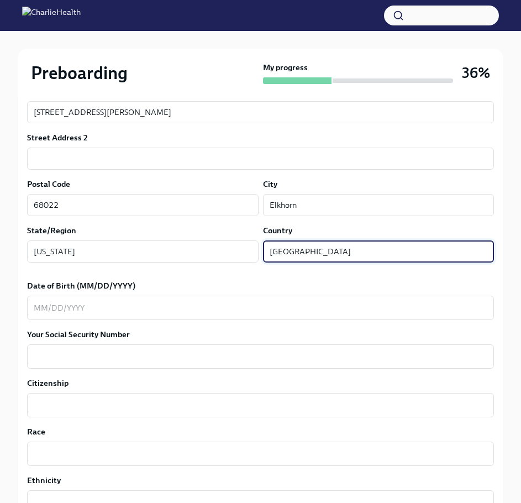
type input "[GEOGRAPHIC_DATA]"
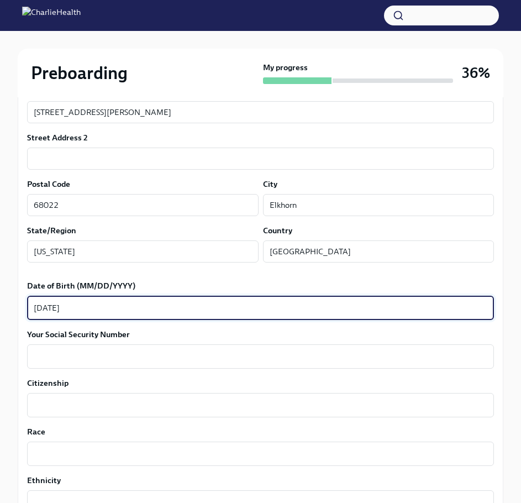
type textarea "[DATE]"
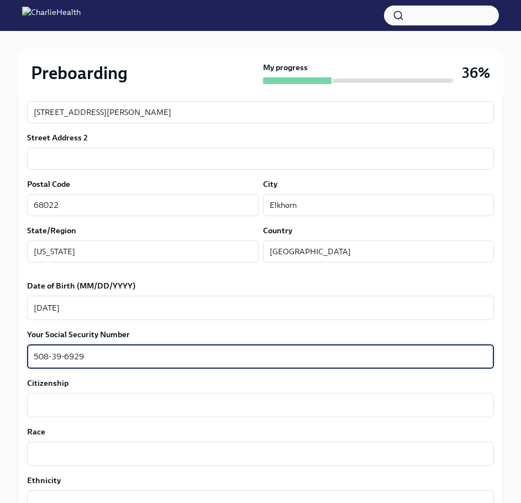
type textarea "508-39-6929"
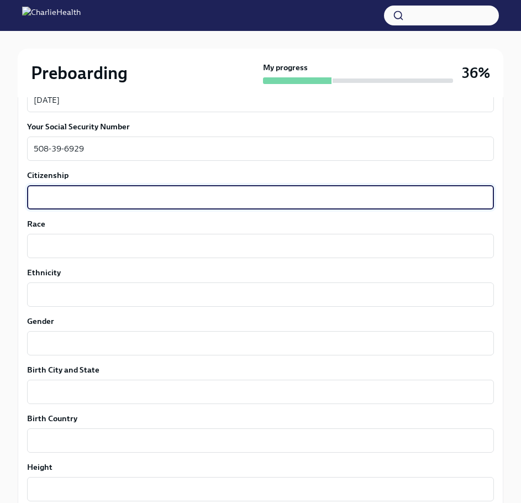
scroll to position [592, 0]
type textarea "Citizen"
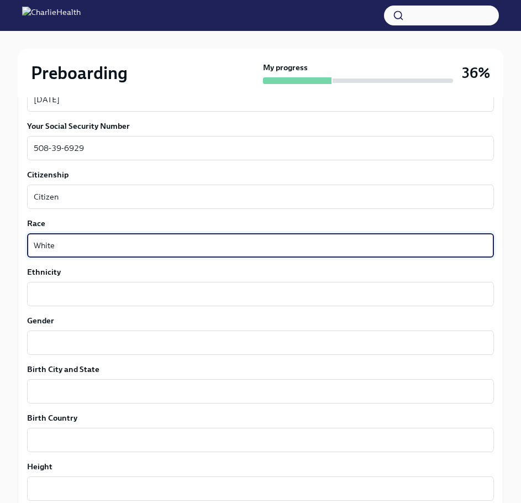
type textarea "White"
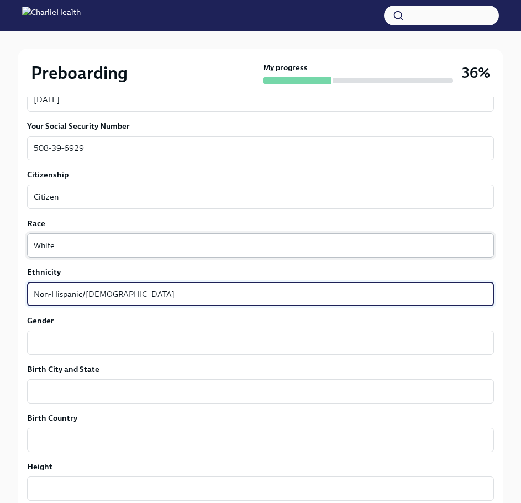
type textarea "Non-Hispanic/[DEMOGRAPHIC_DATA]"
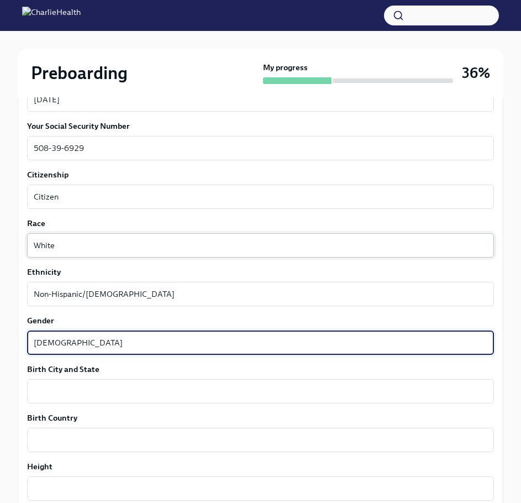
type textarea "[DEMOGRAPHIC_DATA]"
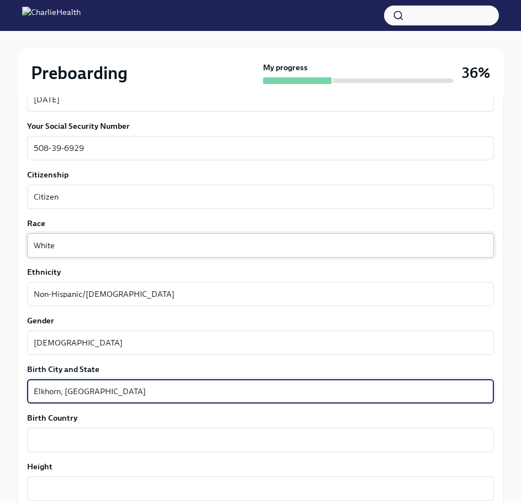
type textarea "Elkhorn, [GEOGRAPHIC_DATA]"
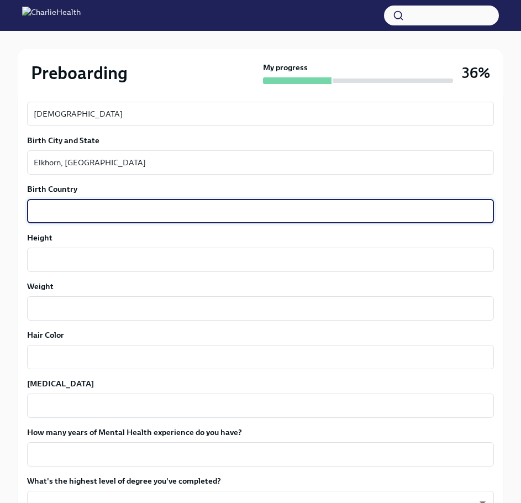
scroll to position [822, 0]
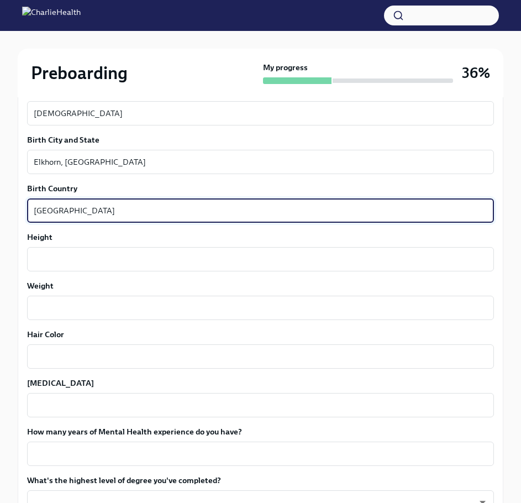
type textarea "[GEOGRAPHIC_DATA]"
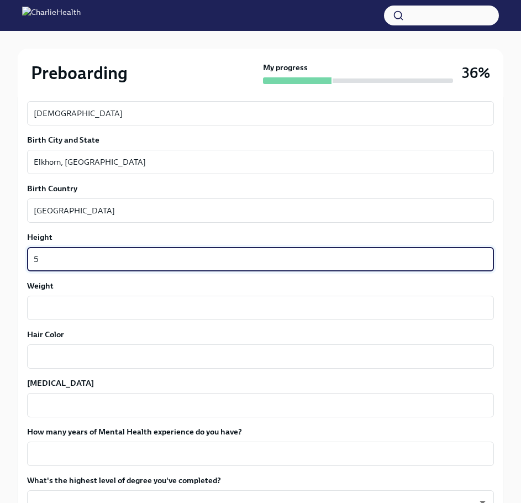
type textarea "5"
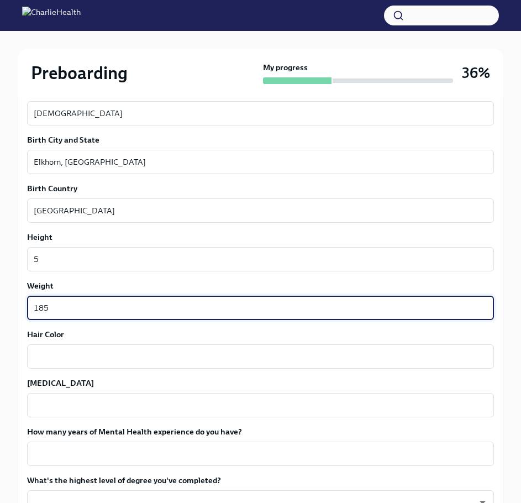
type textarea "185"
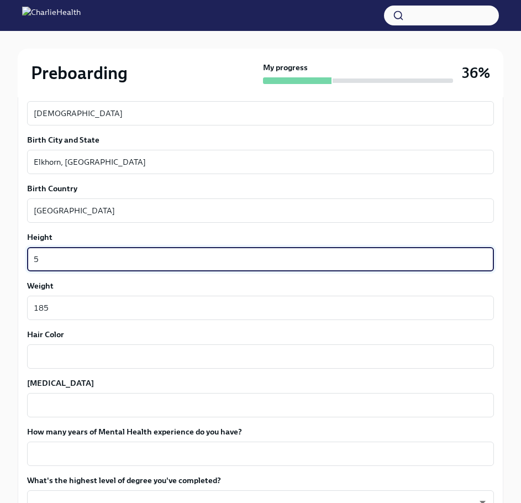
click at [107, 253] on textarea "5" at bounding box center [261, 259] width 454 height 13
type textarea "5'8"
click at [73, 352] on textarea "Hair Color" at bounding box center [261, 356] width 454 height 13
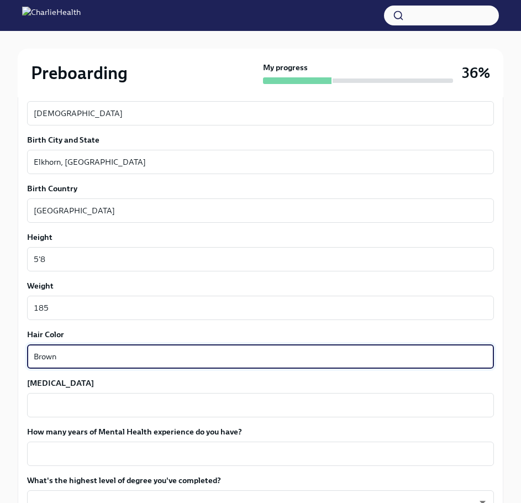
type textarea "Brown"
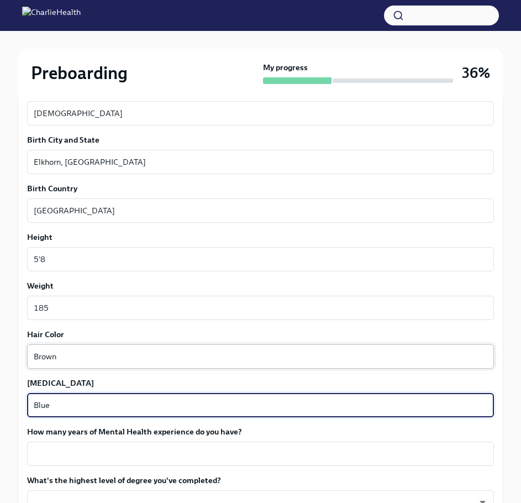
type textarea "Blue"
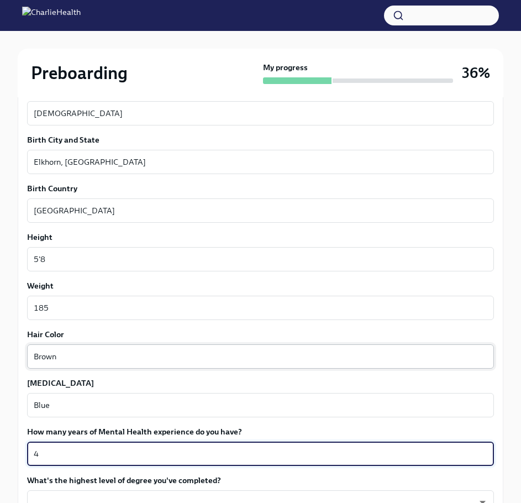
type textarea "4"
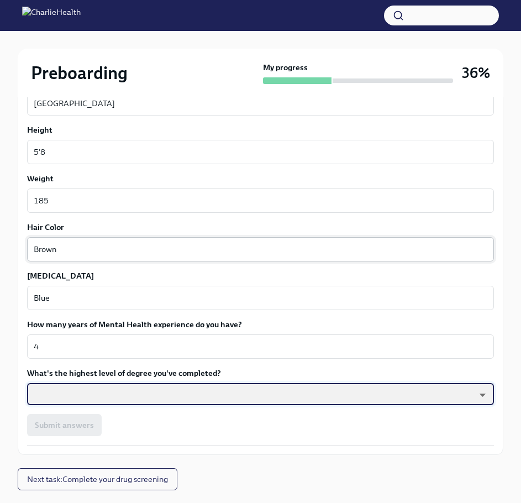
scroll to position [955, 0]
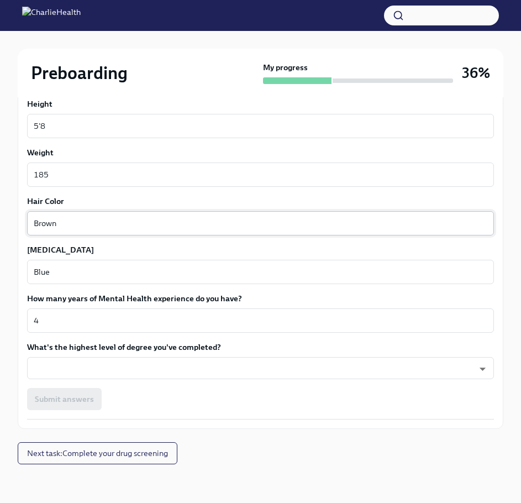
click at [73, 352] on label "What's the highest level of degree you've completed?" at bounding box center [260, 347] width 467 height 11
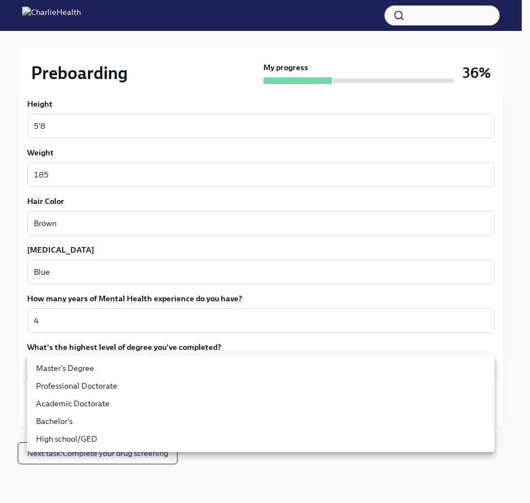
click at [72, 364] on li "Master's Degree" at bounding box center [260, 368] width 467 height 18
type input "2vBr-ghkD"
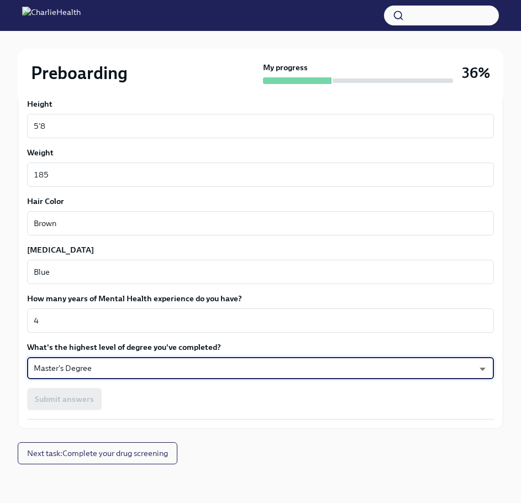
click at [96, 400] on div "Submit answers" at bounding box center [260, 399] width 467 height 22
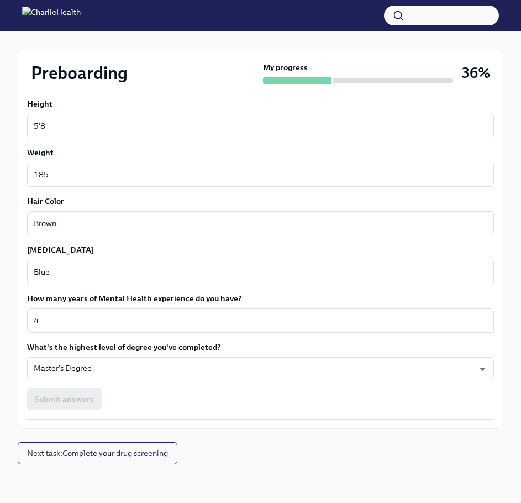
click at [83, 389] on div "Submit answers" at bounding box center [260, 399] width 467 height 22
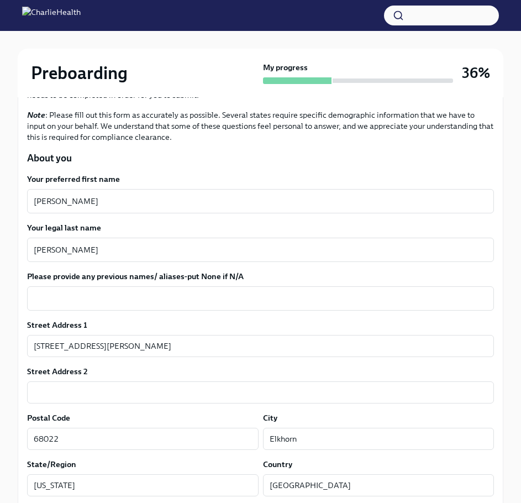
scroll to position [198, 0]
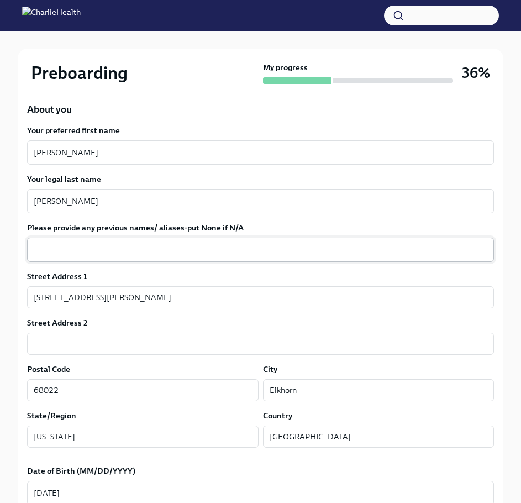
click at [117, 256] on textarea "Please provide any previous names/ aliases-put None if N/A" at bounding box center [261, 249] width 454 height 13
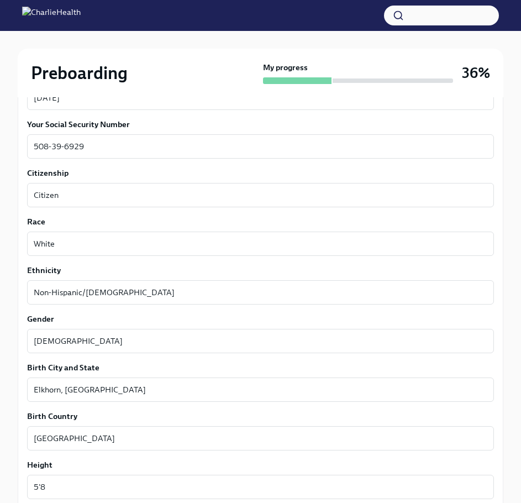
scroll to position [956, 0]
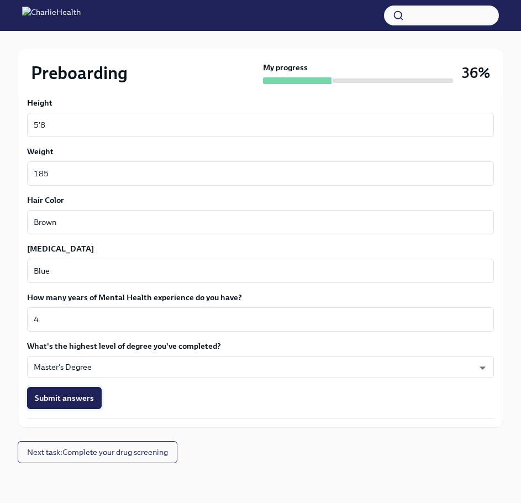
type textarea "N/A"
click at [71, 405] on button "Submit answers" at bounding box center [64, 398] width 75 height 22
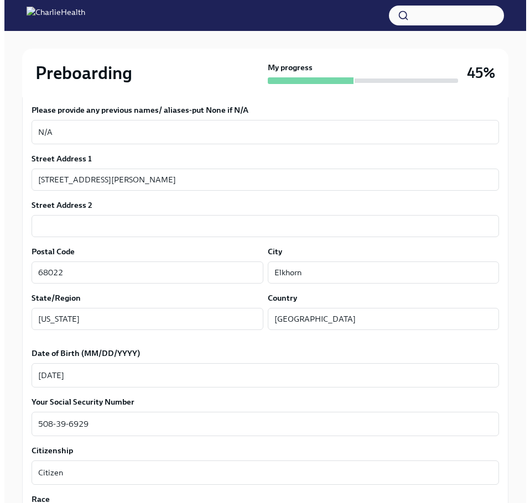
scroll to position [0, 0]
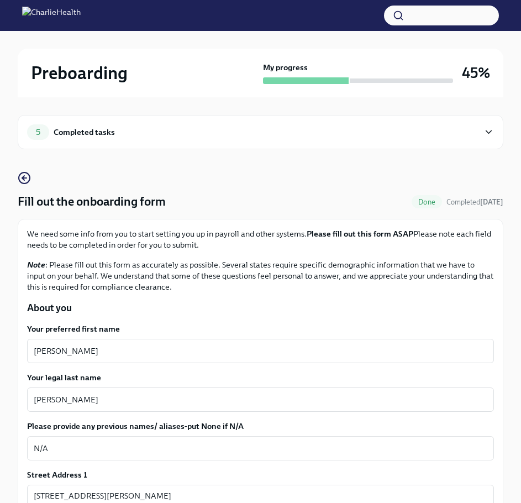
click at [83, 123] on div "5 Completed tasks" at bounding box center [261, 132] width 486 height 34
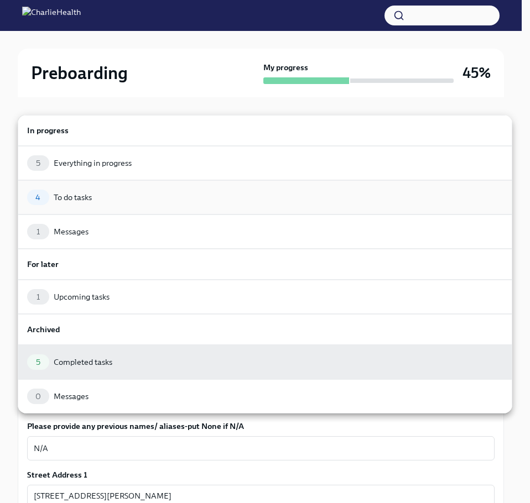
click at [122, 190] on div "4 To do tasks" at bounding box center [264, 197] width 475 height 15
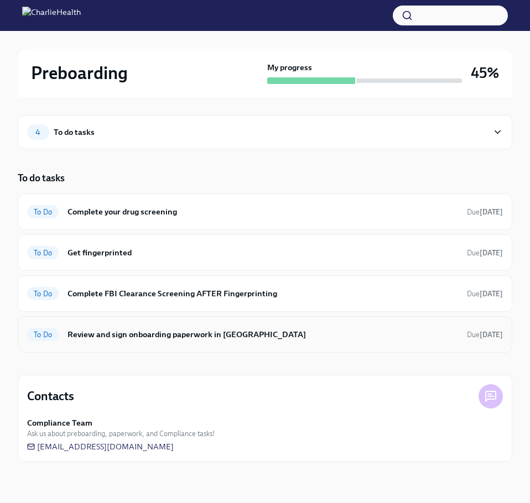
click at [216, 344] on div "To Do Review and sign onboarding paperwork in [GEOGRAPHIC_DATA] Due [DATE]" at bounding box center [265, 334] width 494 height 36
click at [205, 333] on h6 "Review and sign onboarding paperwork in [GEOGRAPHIC_DATA]" at bounding box center [262, 334] width 390 height 12
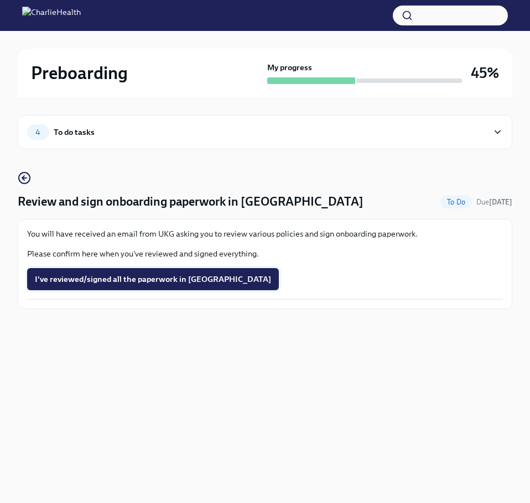
click at [150, 286] on button "I've reviewed/signed all the paperwork in [GEOGRAPHIC_DATA]" at bounding box center [153, 279] width 252 height 22
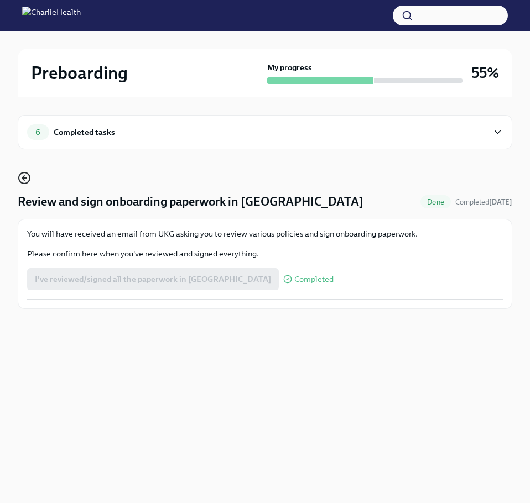
click at [22, 176] on icon "button" at bounding box center [24, 177] width 13 height 13
